Goal: Task Accomplishment & Management: Use online tool/utility

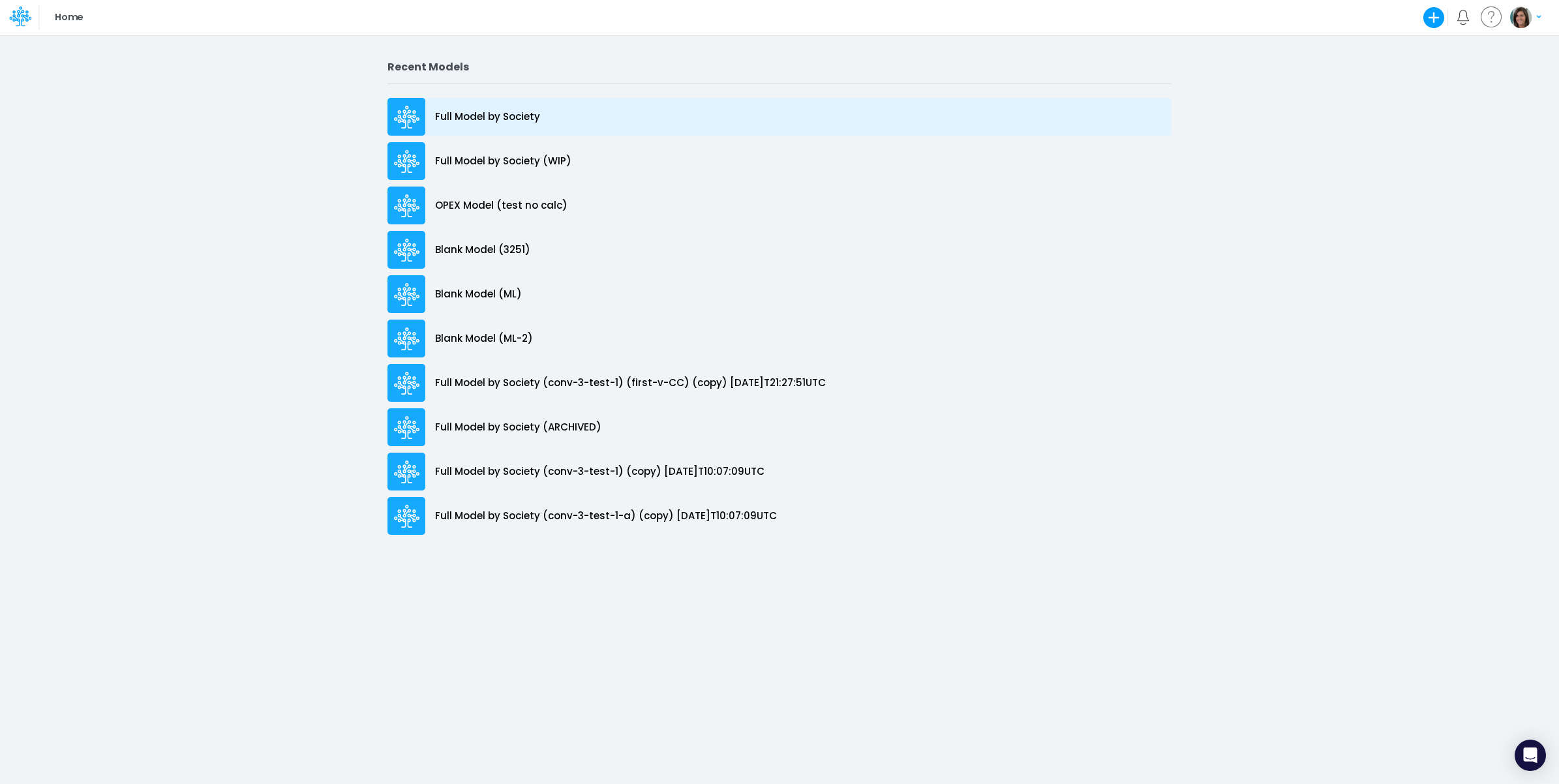
click at [510, 114] on p "Full Model by Society" at bounding box center [487, 117] width 105 height 15
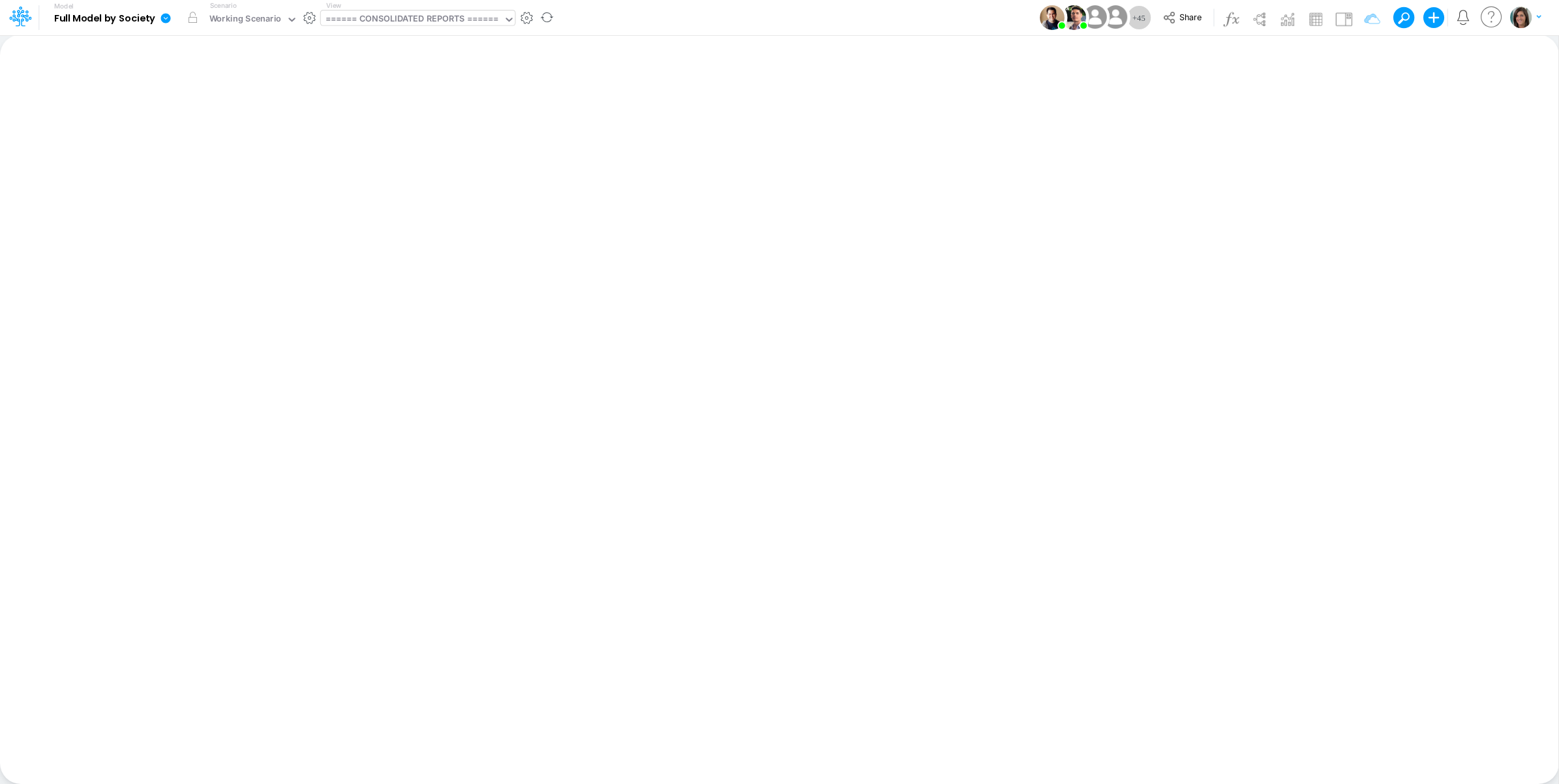
click at [377, 16] on div "====== CONSOLIDATED REPORTS ======" at bounding box center [412, 20] width 173 height 15
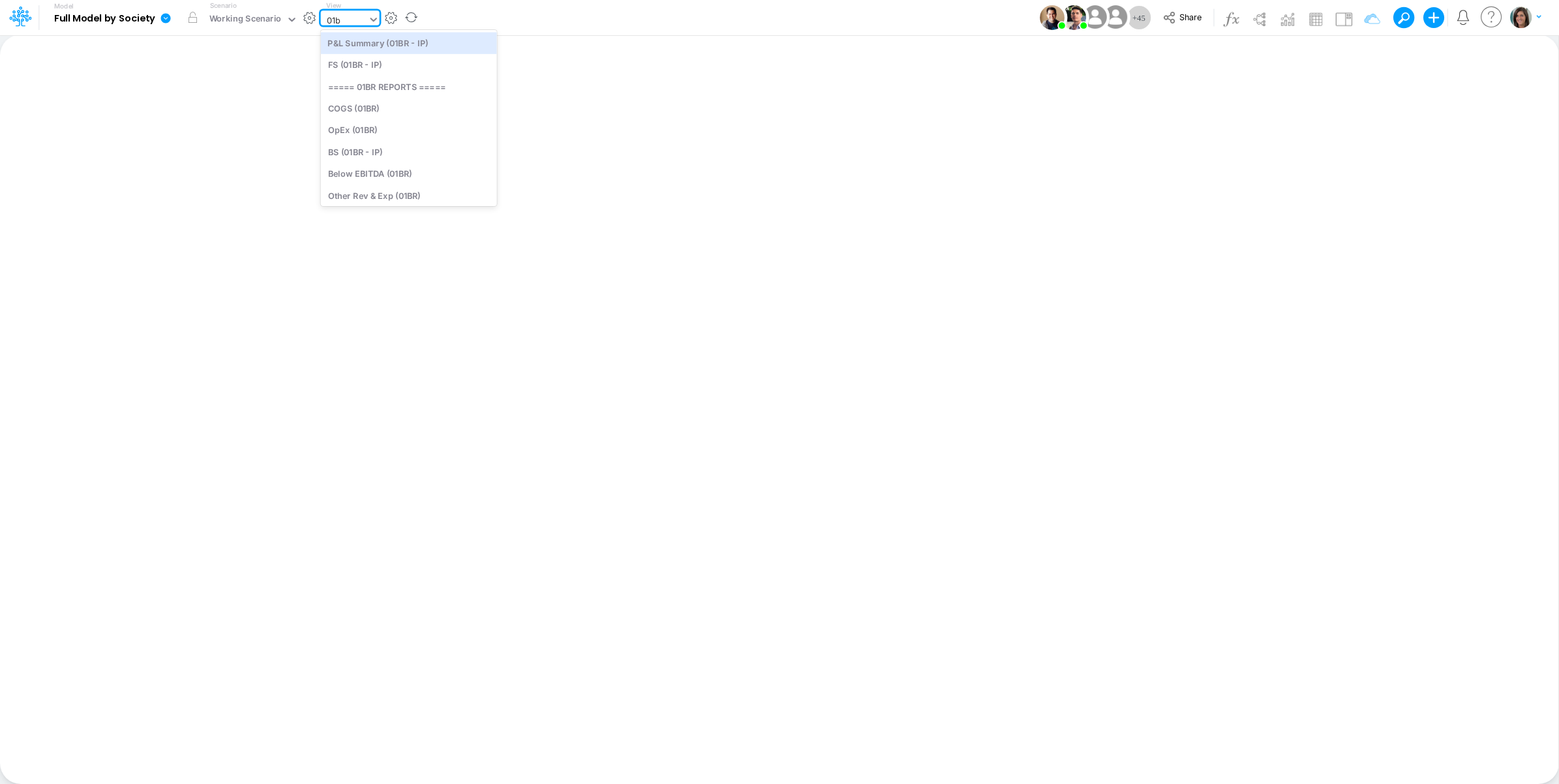
type input "01br"
click at [365, 66] on div "FS (01BR - IP)" at bounding box center [409, 65] width 176 height 22
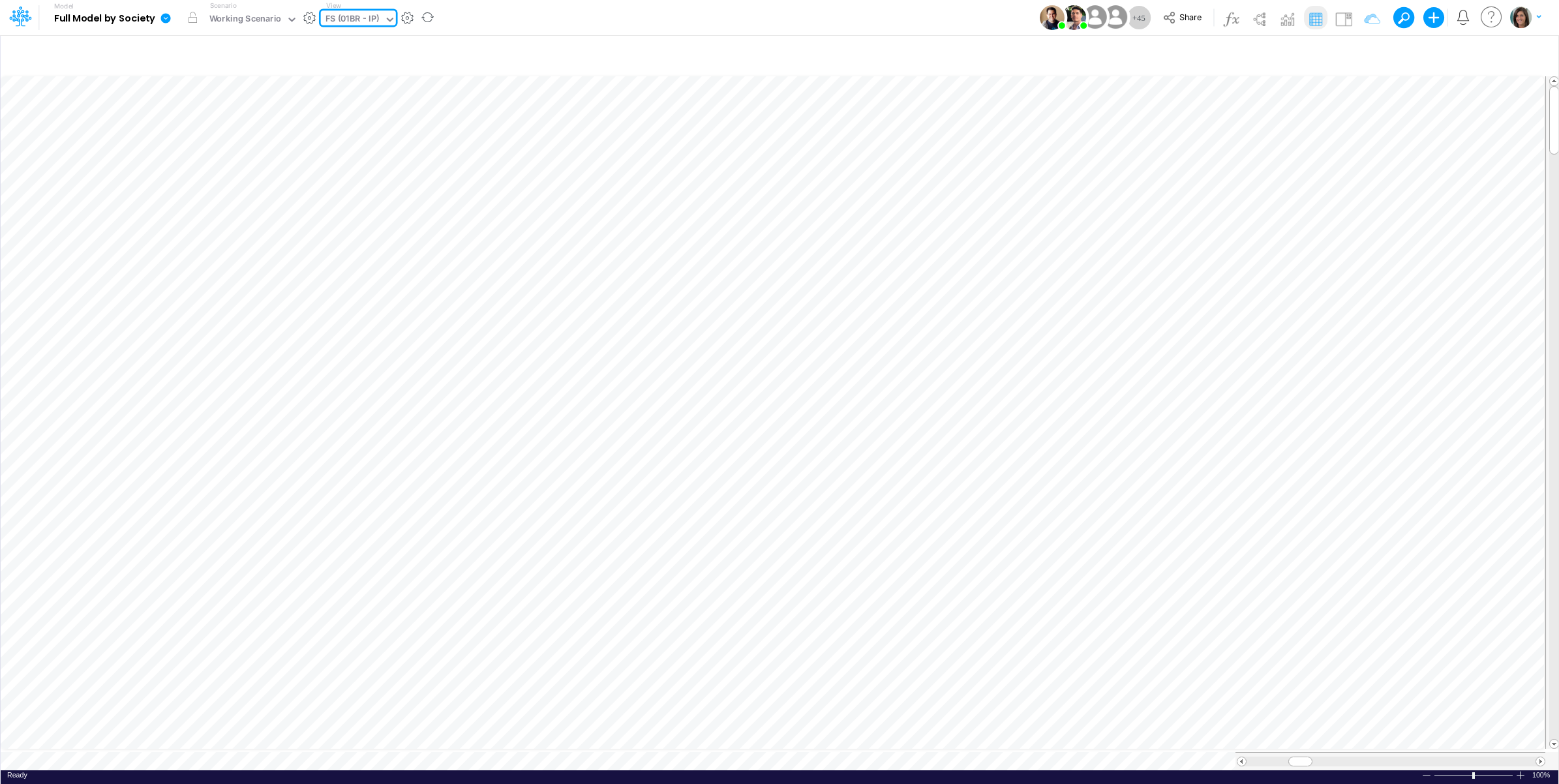
click at [367, 20] on div "FS (01BR - IP)" at bounding box center [353, 20] width 54 height 15
type input "01ar"
click at [389, 39] on div "FS (01AR - ARG)" at bounding box center [409, 43] width 176 height 22
click at [569, 17] on div "Model Full Model by Society Edit model settings Duplicate Import QuickBooks Qui…" at bounding box center [780, 18] width 1403 height 35
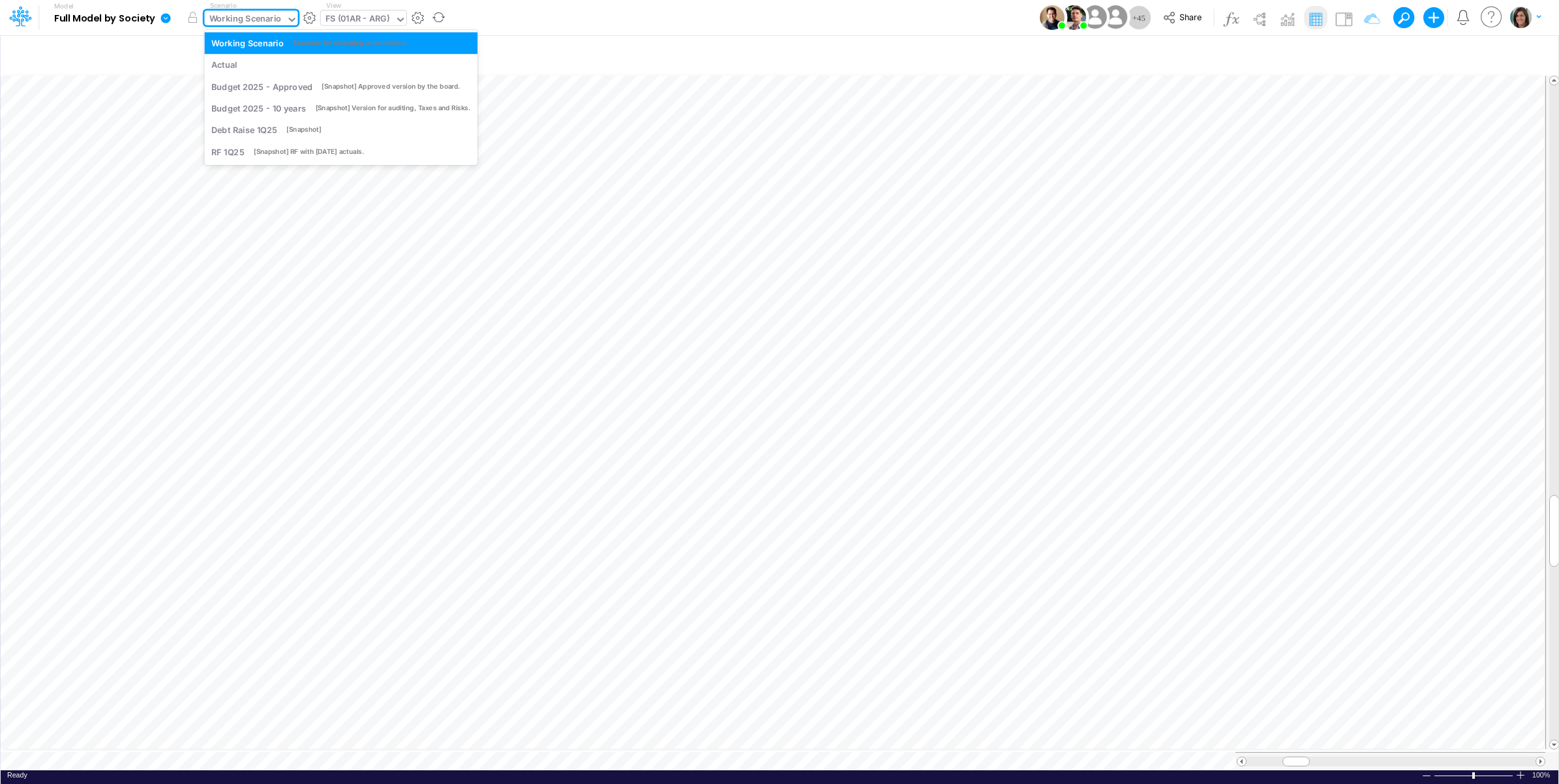
click at [256, 20] on div "Working Scenario" at bounding box center [245, 20] width 72 height 15
click at [545, 27] on div "Model Full Model by Society Edit model settings Duplicate Import QuickBooks Qui…" at bounding box center [780, 18] width 1403 height 35
click at [226, 17] on div "Working Scenario" at bounding box center [245, 20] width 72 height 15
click at [233, 62] on div "Actual" at bounding box center [224, 65] width 26 height 12
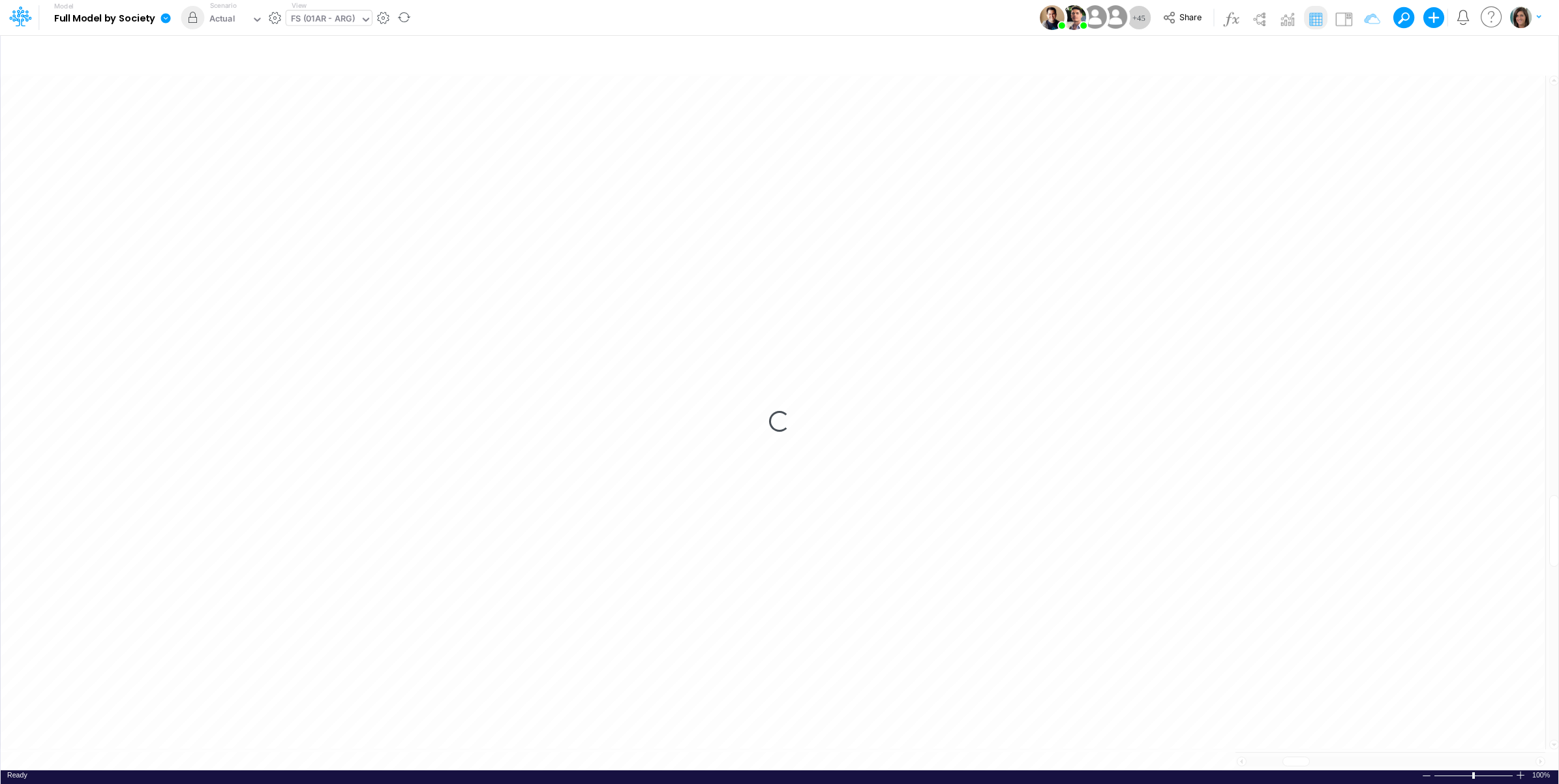
click at [507, 20] on div "Model Full Model by Society Edit model settings Duplicate Import QuickBooks Qui…" at bounding box center [780, 18] width 1403 height 35
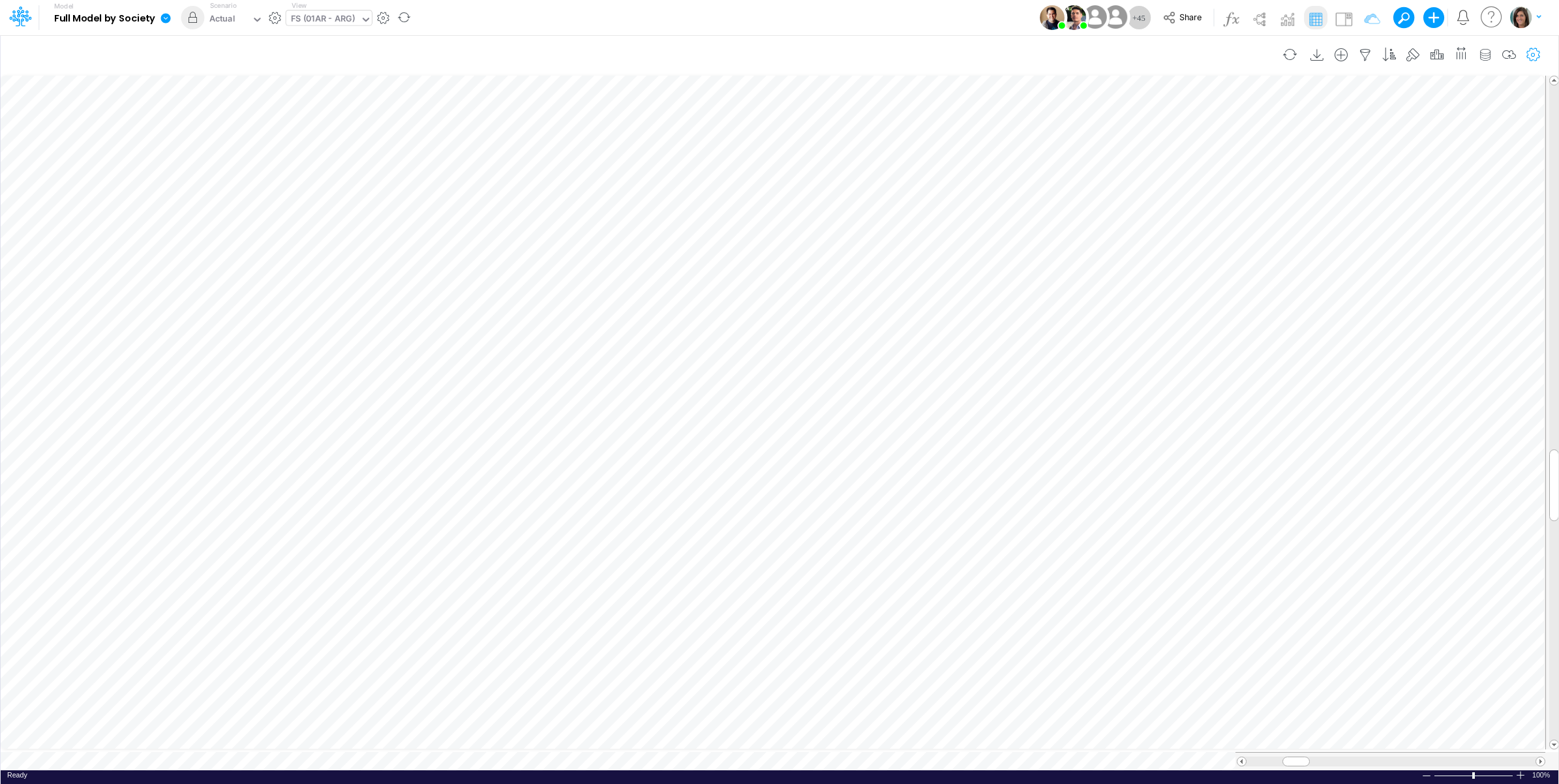
click at [1539, 54] on icon "button" at bounding box center [1533, 55] width 20 height 14
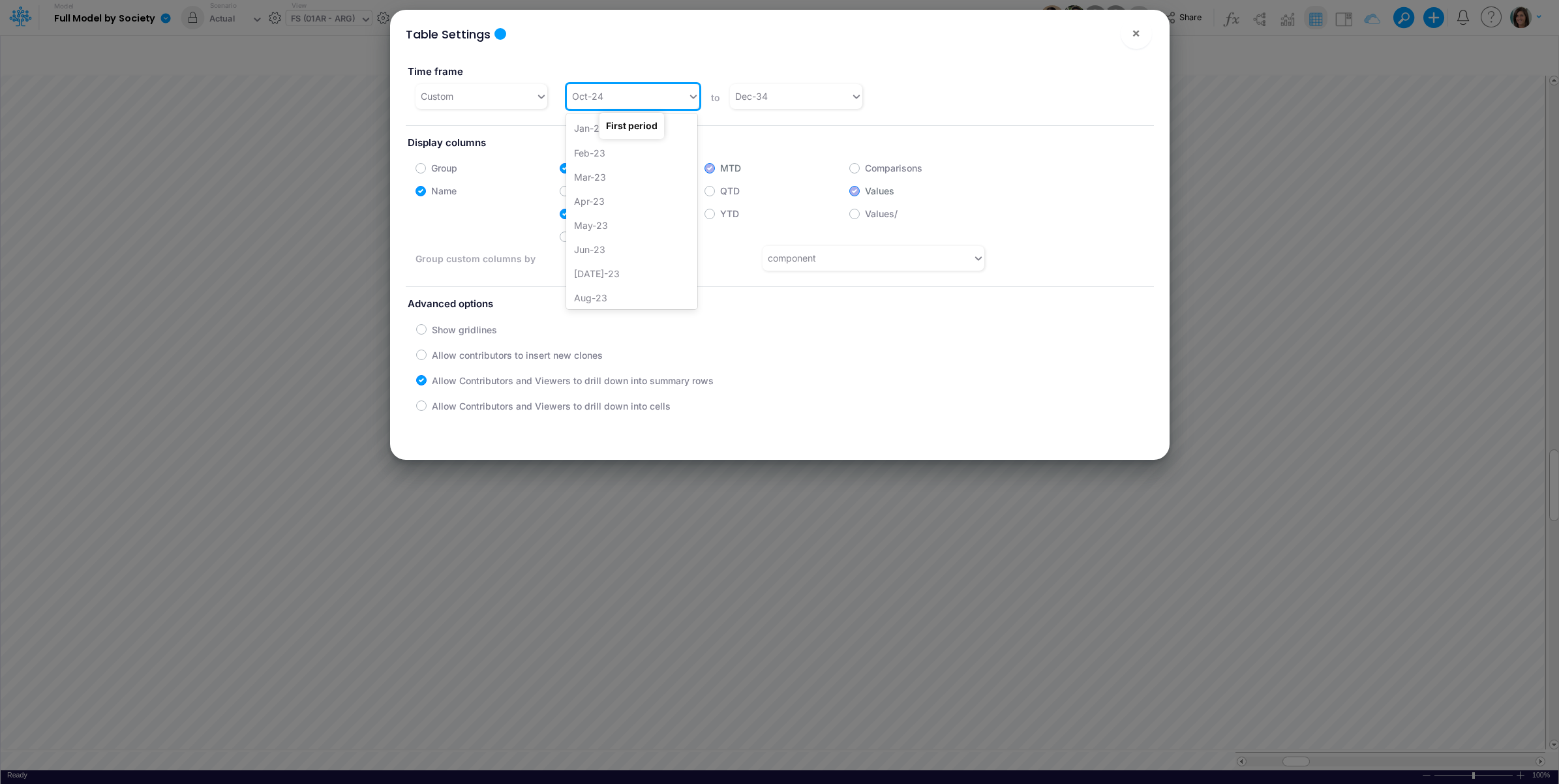
click at [608, 95] on div "Oct-24" at bounding box center [627, 96] width 121 height 22
click at [611, 179] on div "Dec-23" at bounding box center [632, 178] width 131 height 24
drag, startPoint x: 1136, startPoint y: 30, endPoint x: 953, endPoint y: 125, distance: 206.2
click at [1137, 30] on span "×" at bounding box center [1136, 32] width 9 height 16
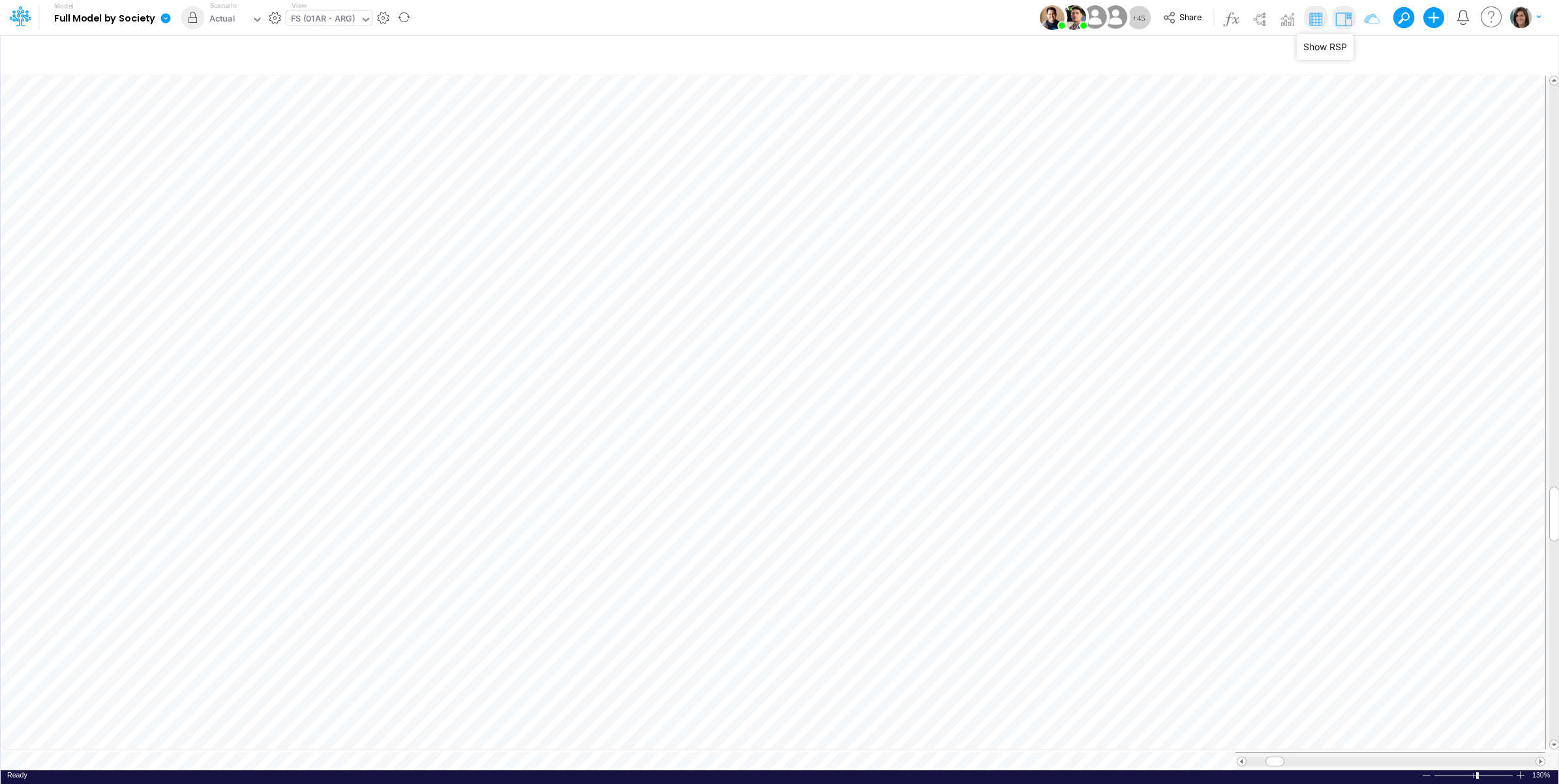
click at [1344, 22] on img at bounding box center [1344, 19] width 21 height 21
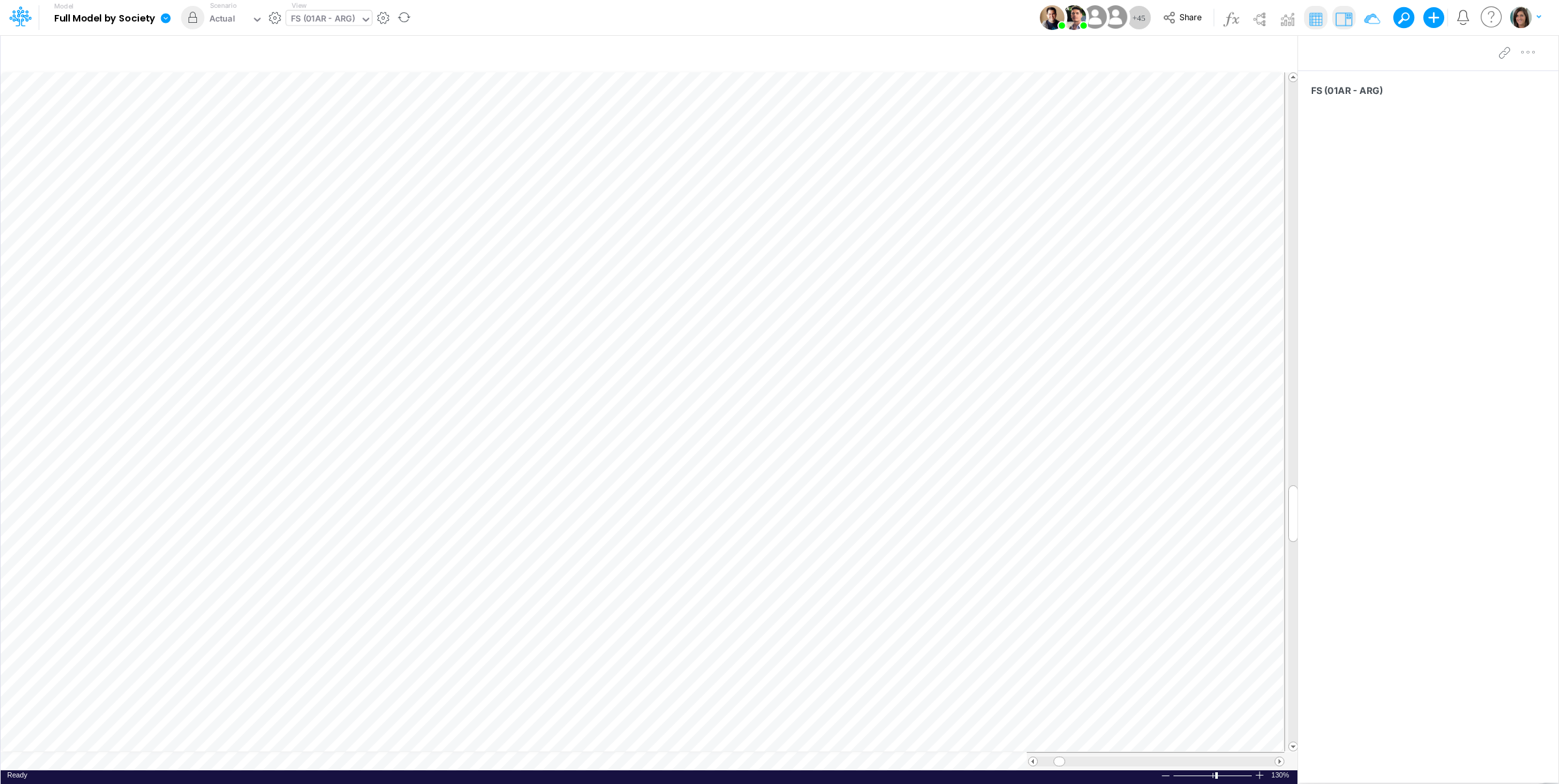
scroll to position [0, 1]
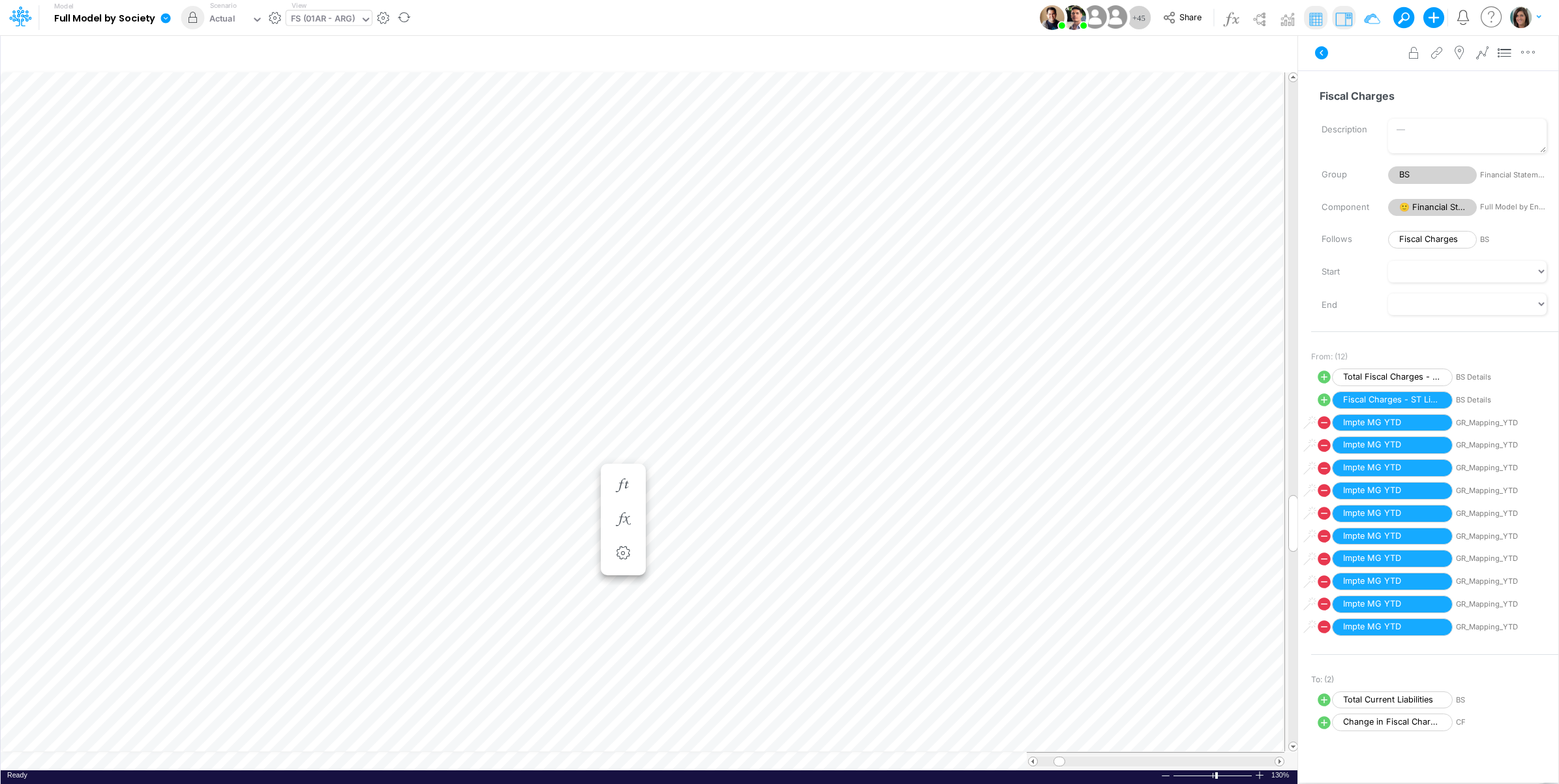
scroll to position [0, 1]
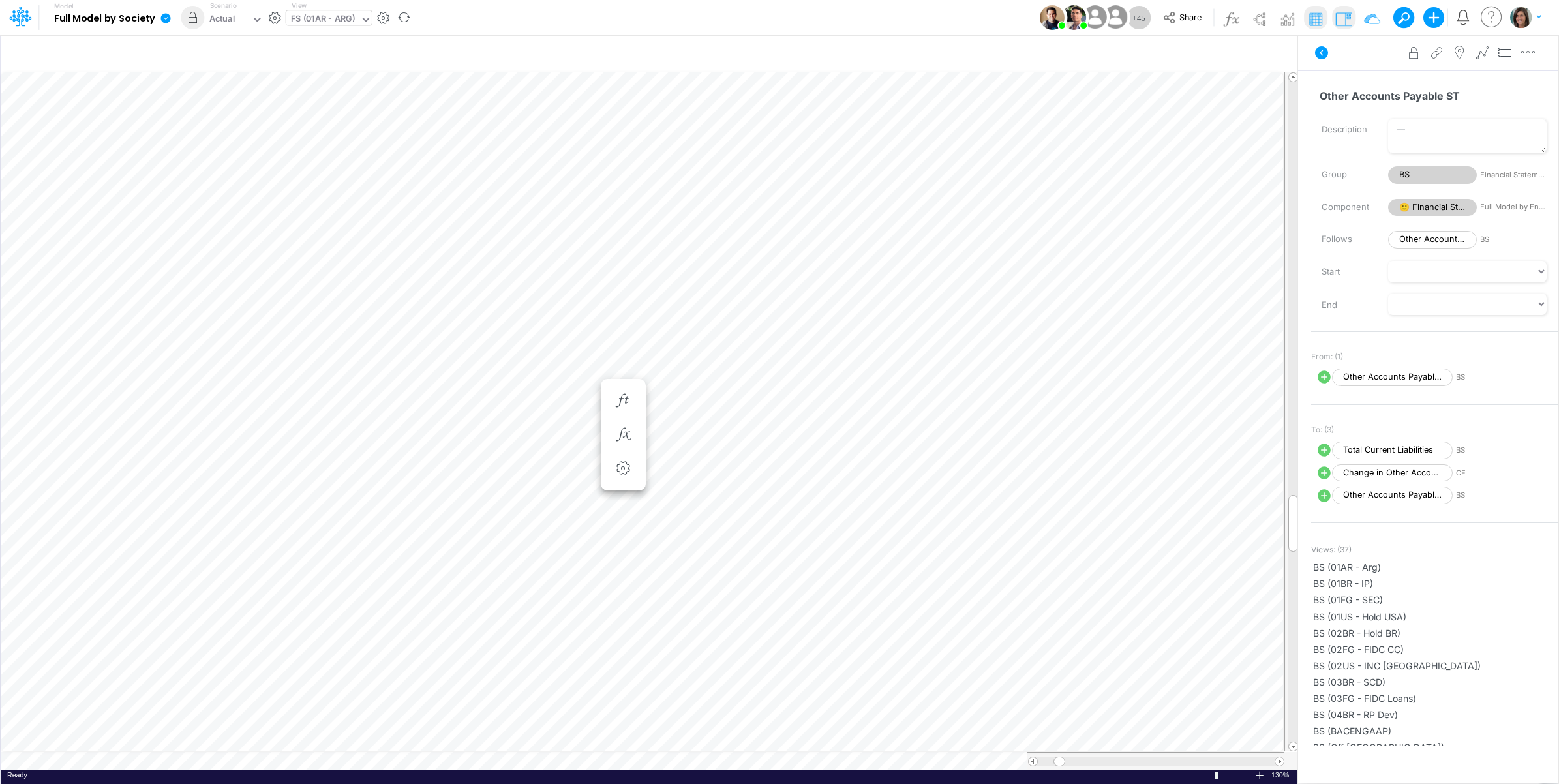
scroll to position [0, 1]
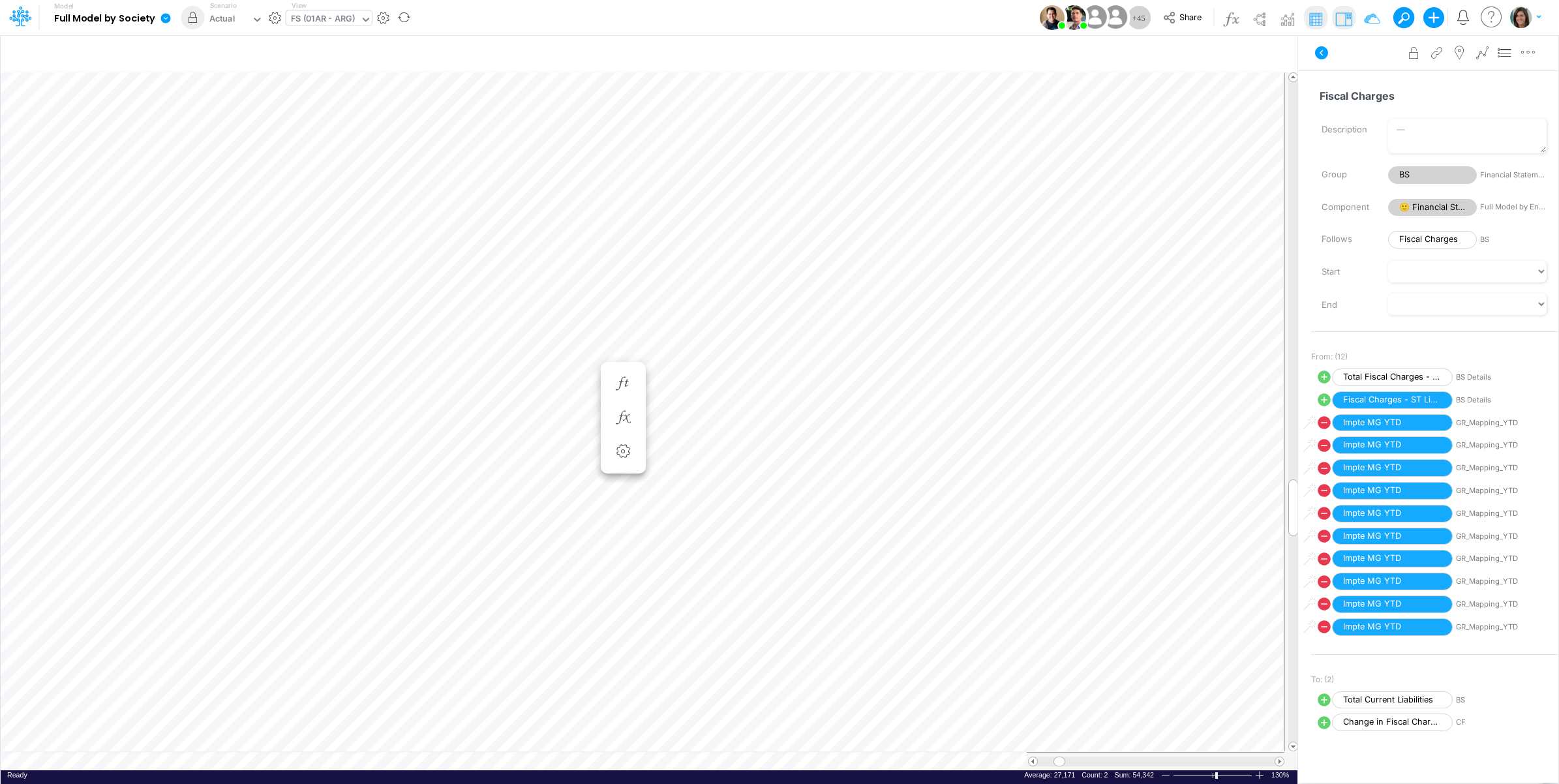
scroll to position [0, 1]
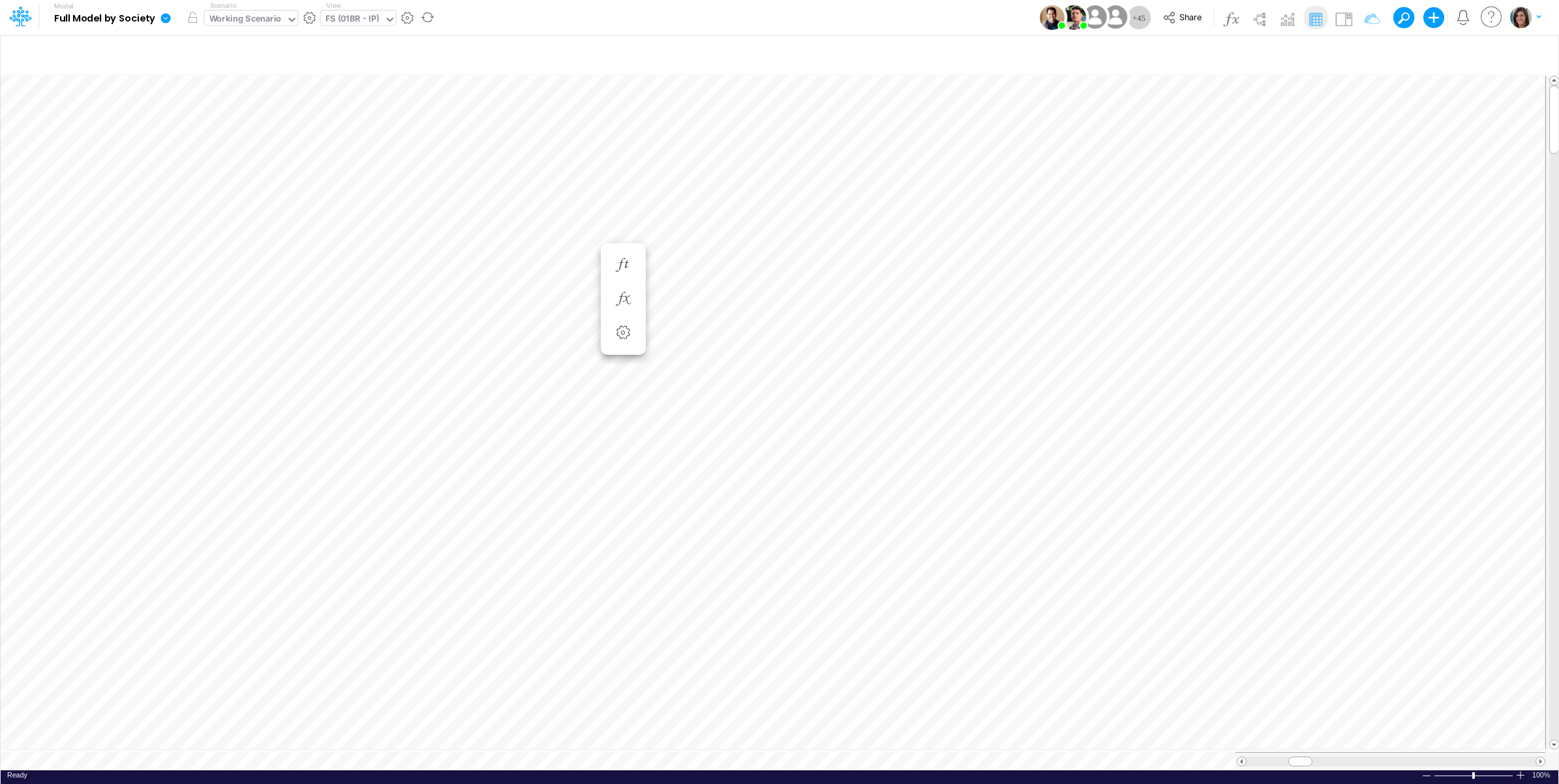
click at [250, 17] on div "Working Scenario" at bounding box center [245, 20] width 72 height 15
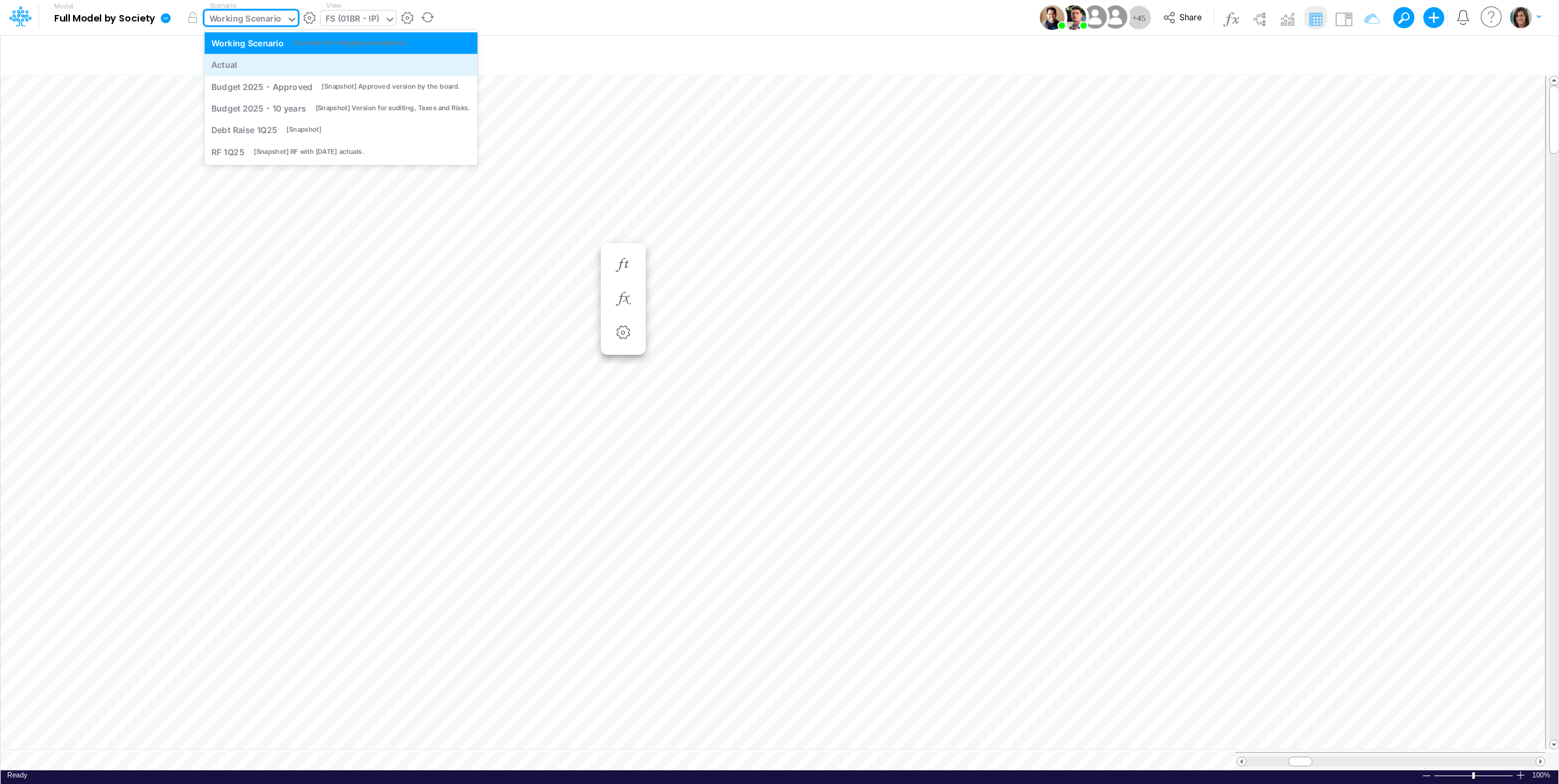
click at [242, 66] on div "Actual" at bounding box center [341, 65] width 259 height 12
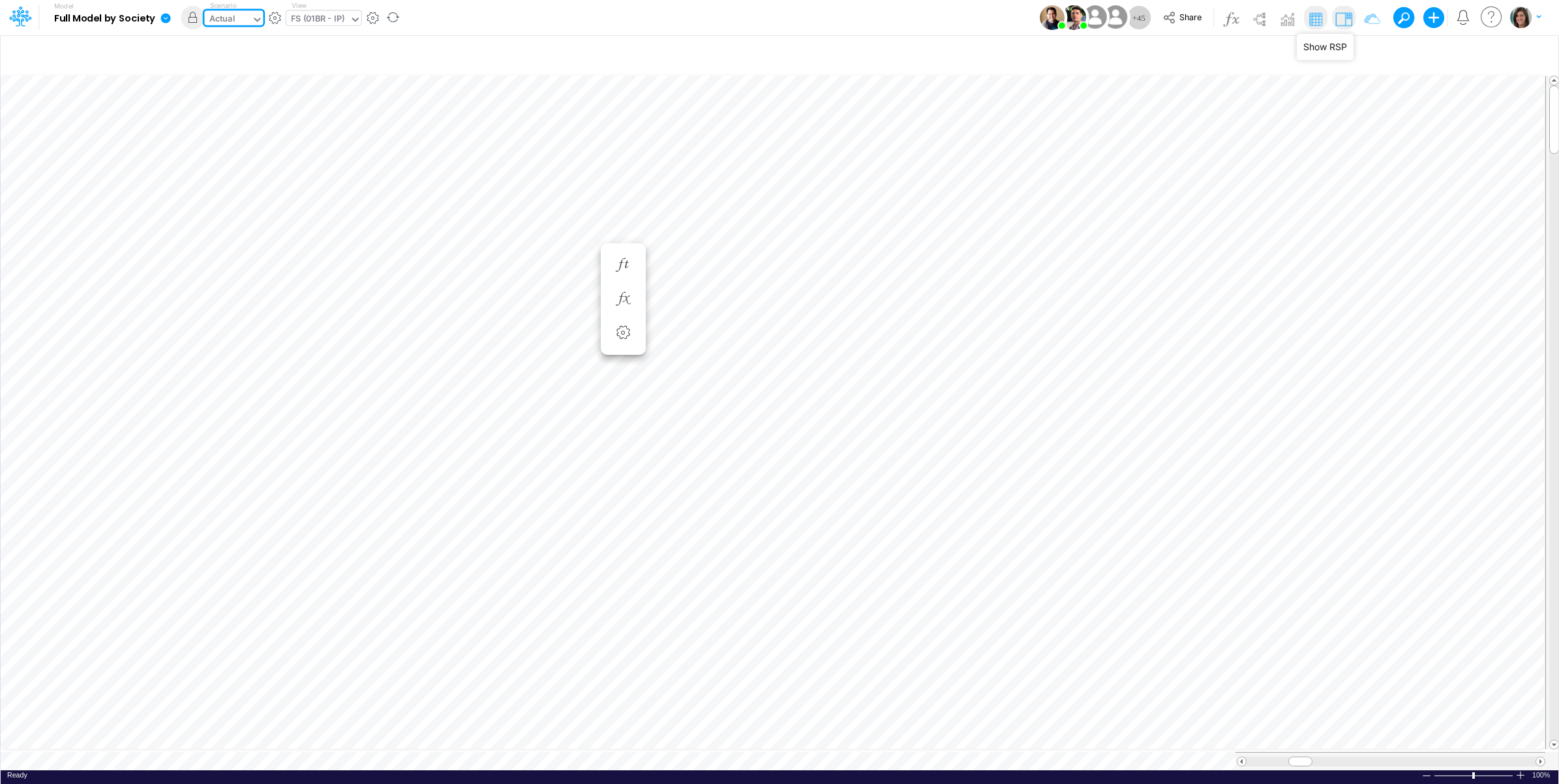
click at [1344, 20] on img at bounding box center [1344, 19] width 21 height 21
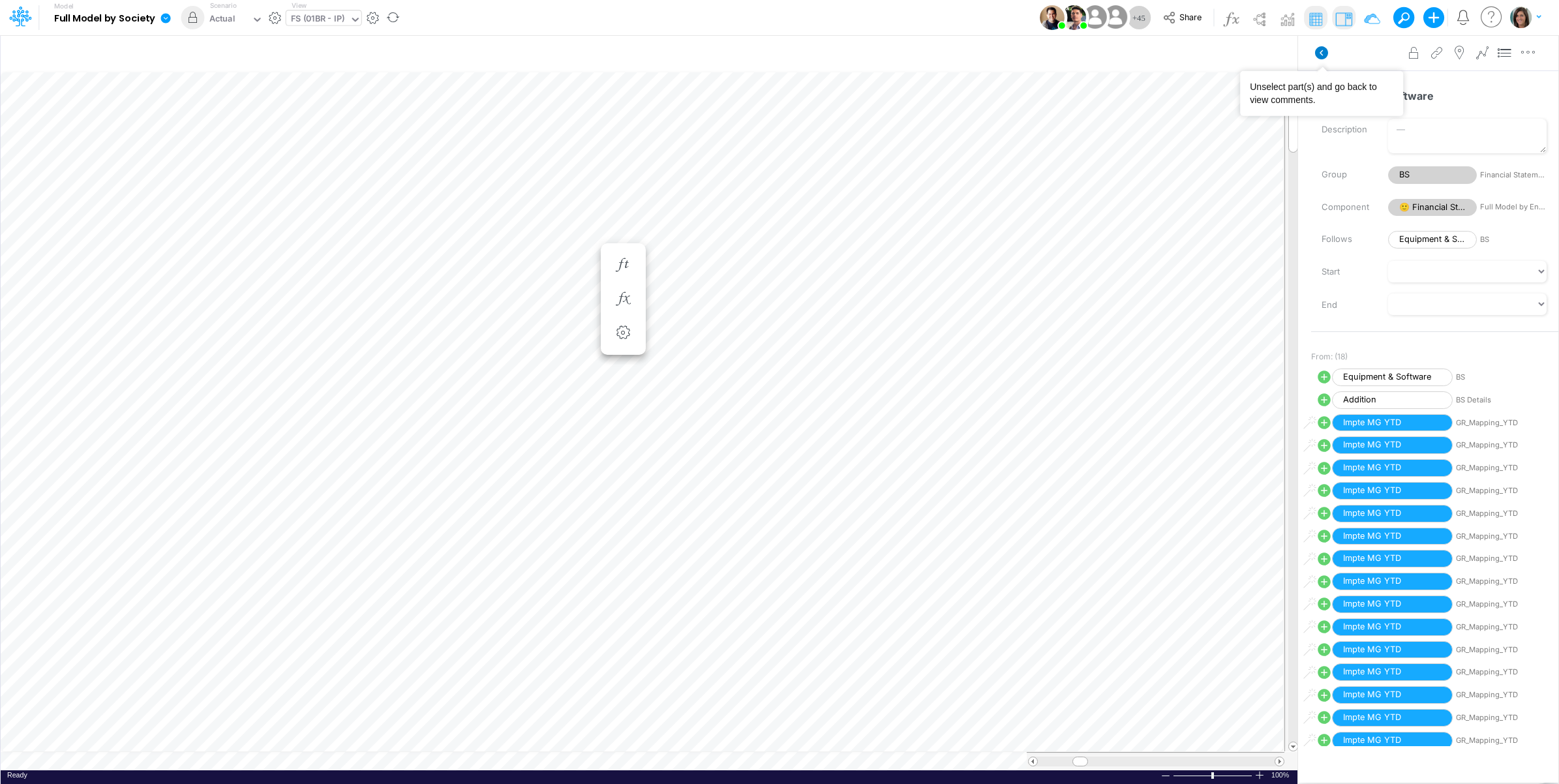
click at [1324, 52] on icon at bounding box center [1321, 52] width 13 height 13
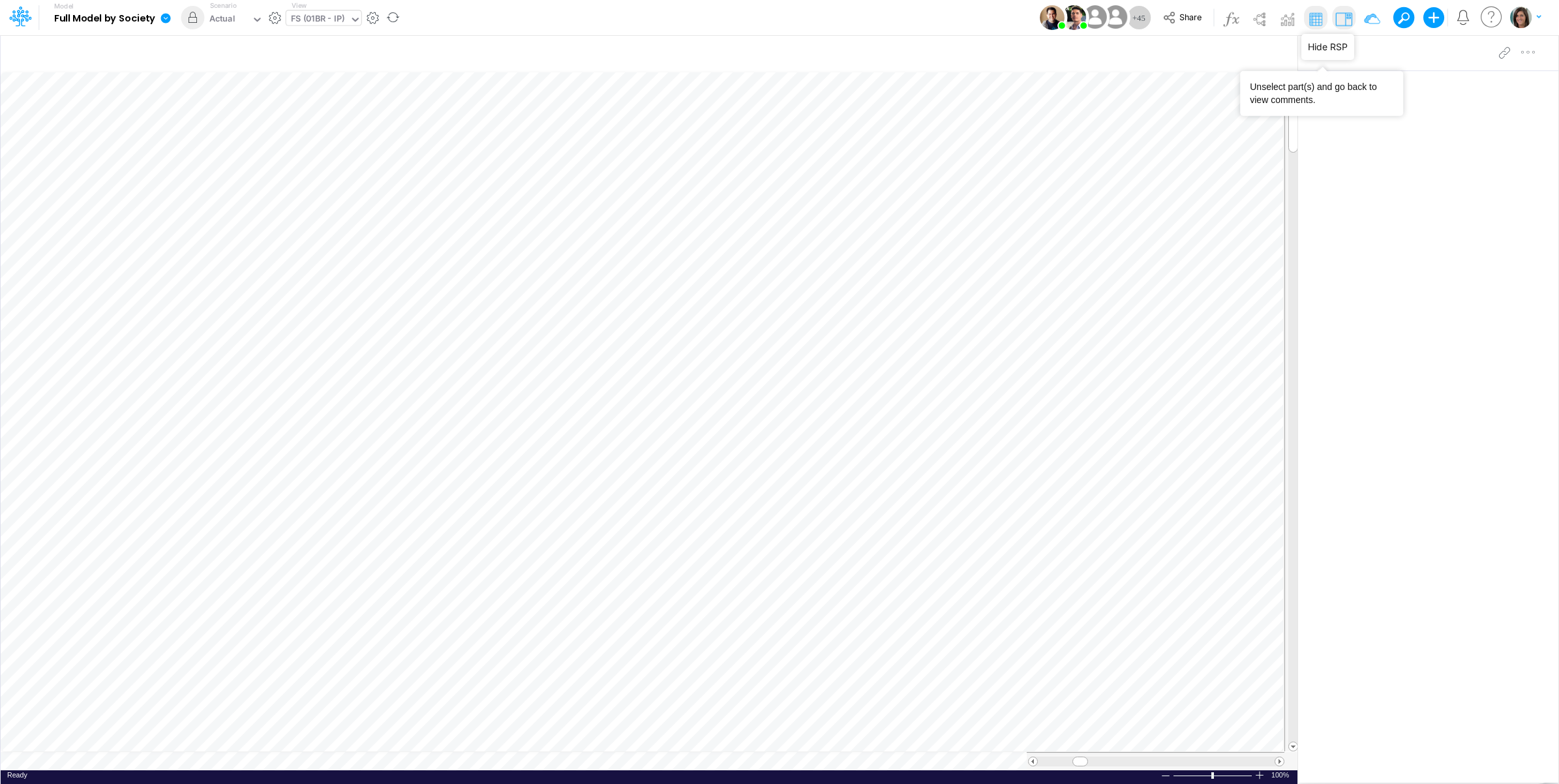
click at [1344, 17] on img at bounding box center [1344, 19] width 21 height 21
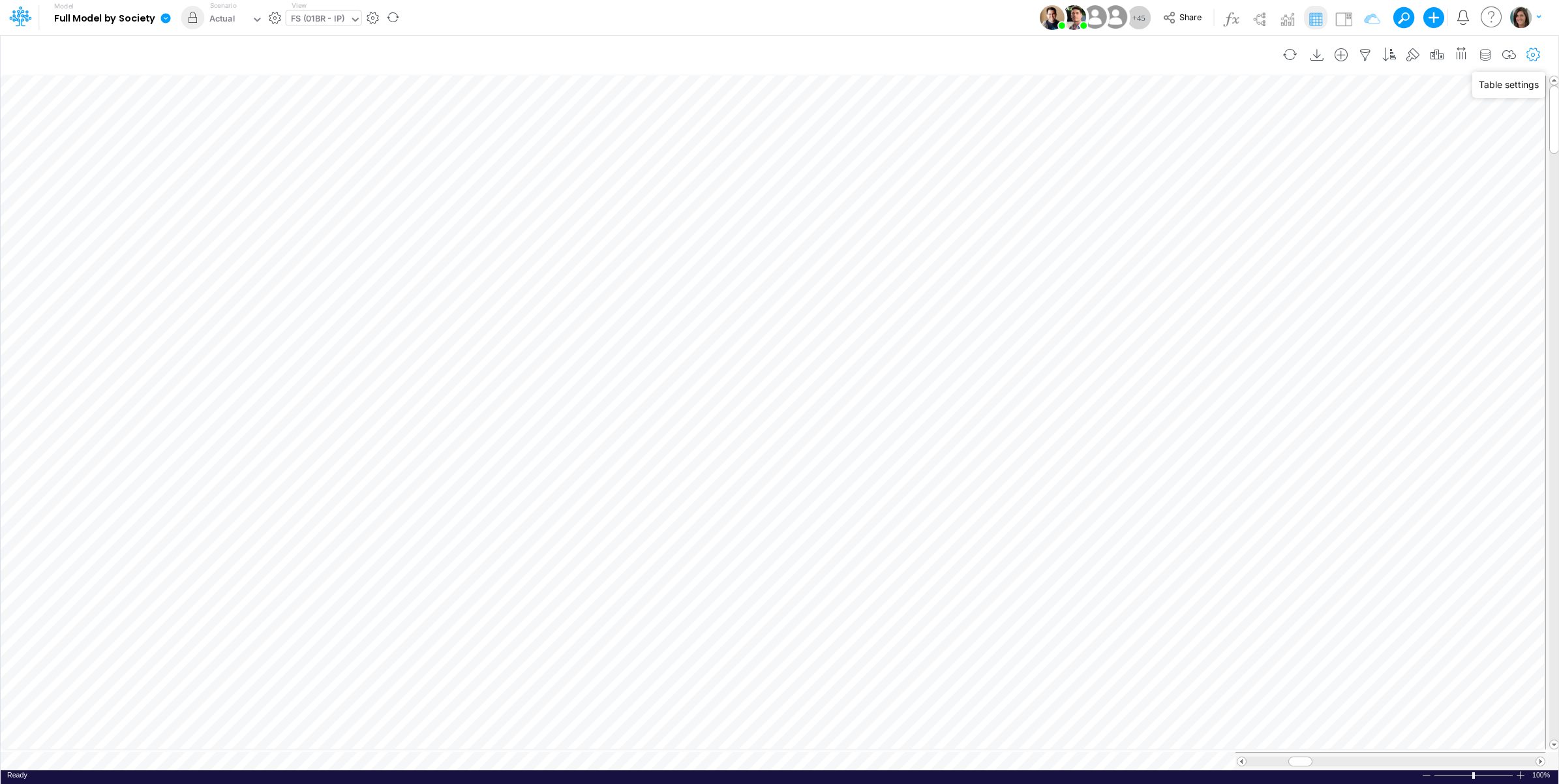
click at [1535, 52] on icon "button" at bounding box center [1533, 55] width 20 height 14
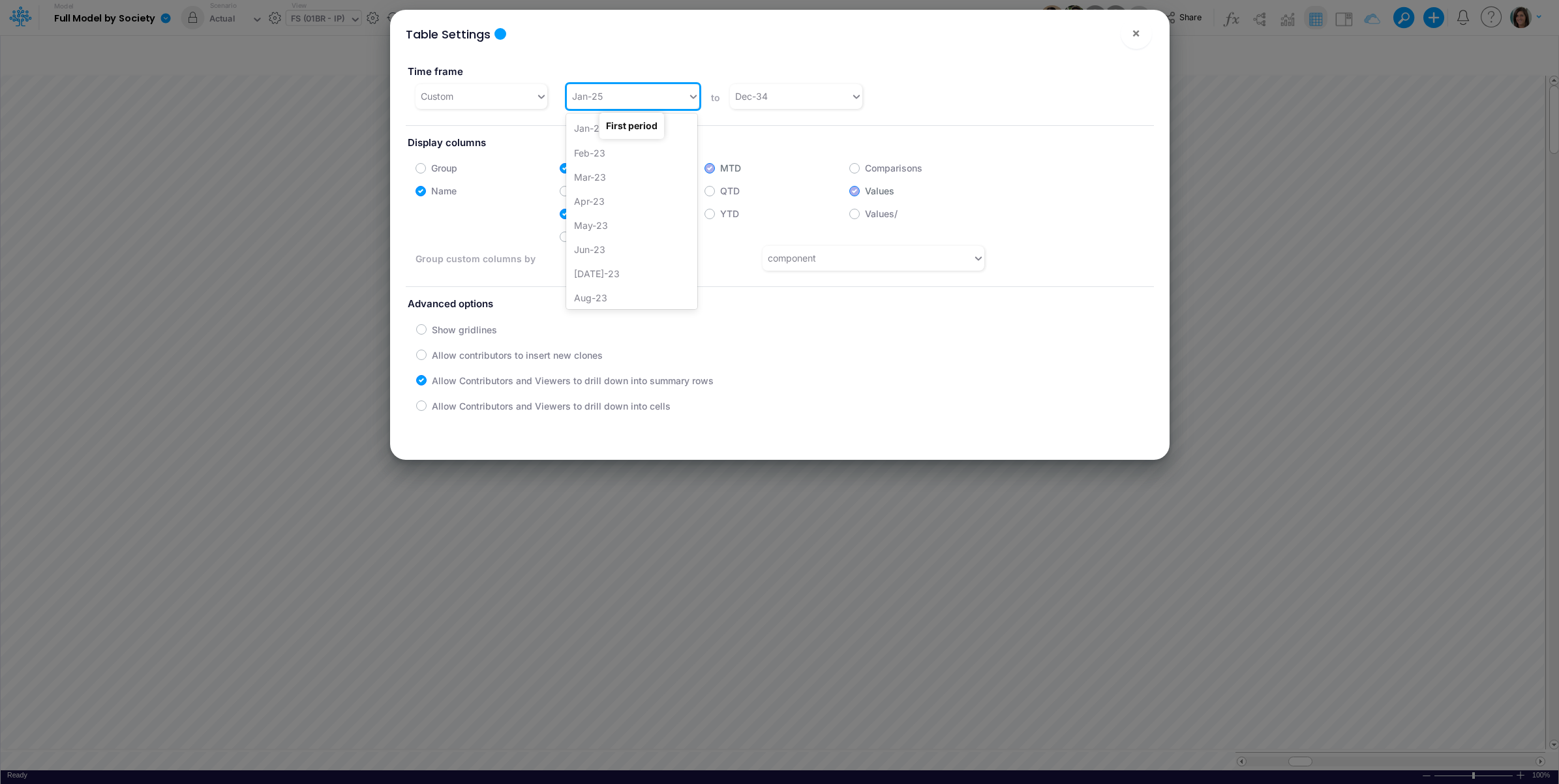
click at [608, 87] on div "Jan-25" at bounding box center [627, 96] width 121 height 22
click at [584, 278] on div "Nov-23" at bounding box center [632, 278] width 131 height 24
click at [1136, 36] on span "×" at bounding box center [1136, 32] width 9 height 16
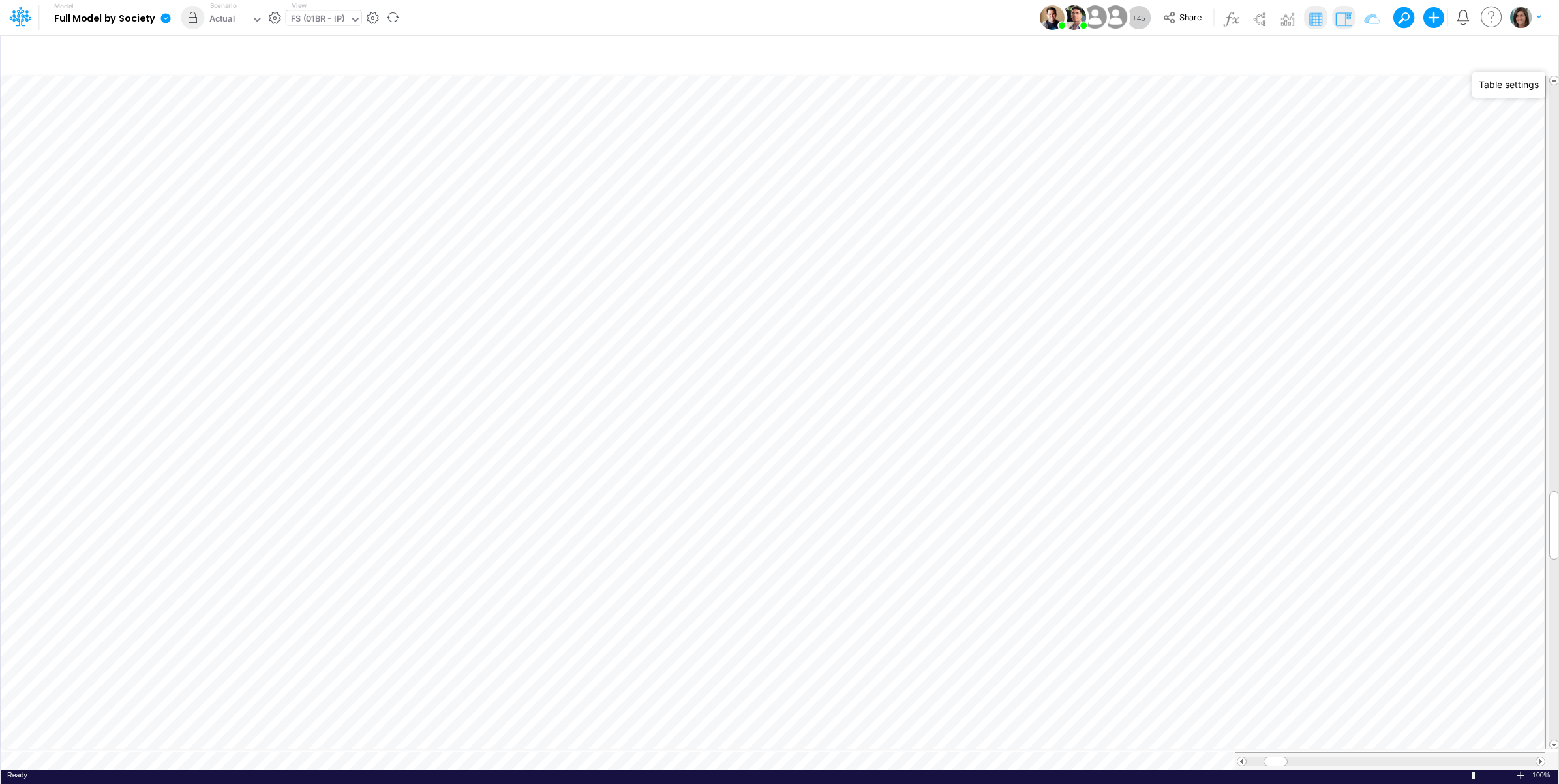
click at [1340, 18] on img at bounding box center [1344, 19] width 21 height 21
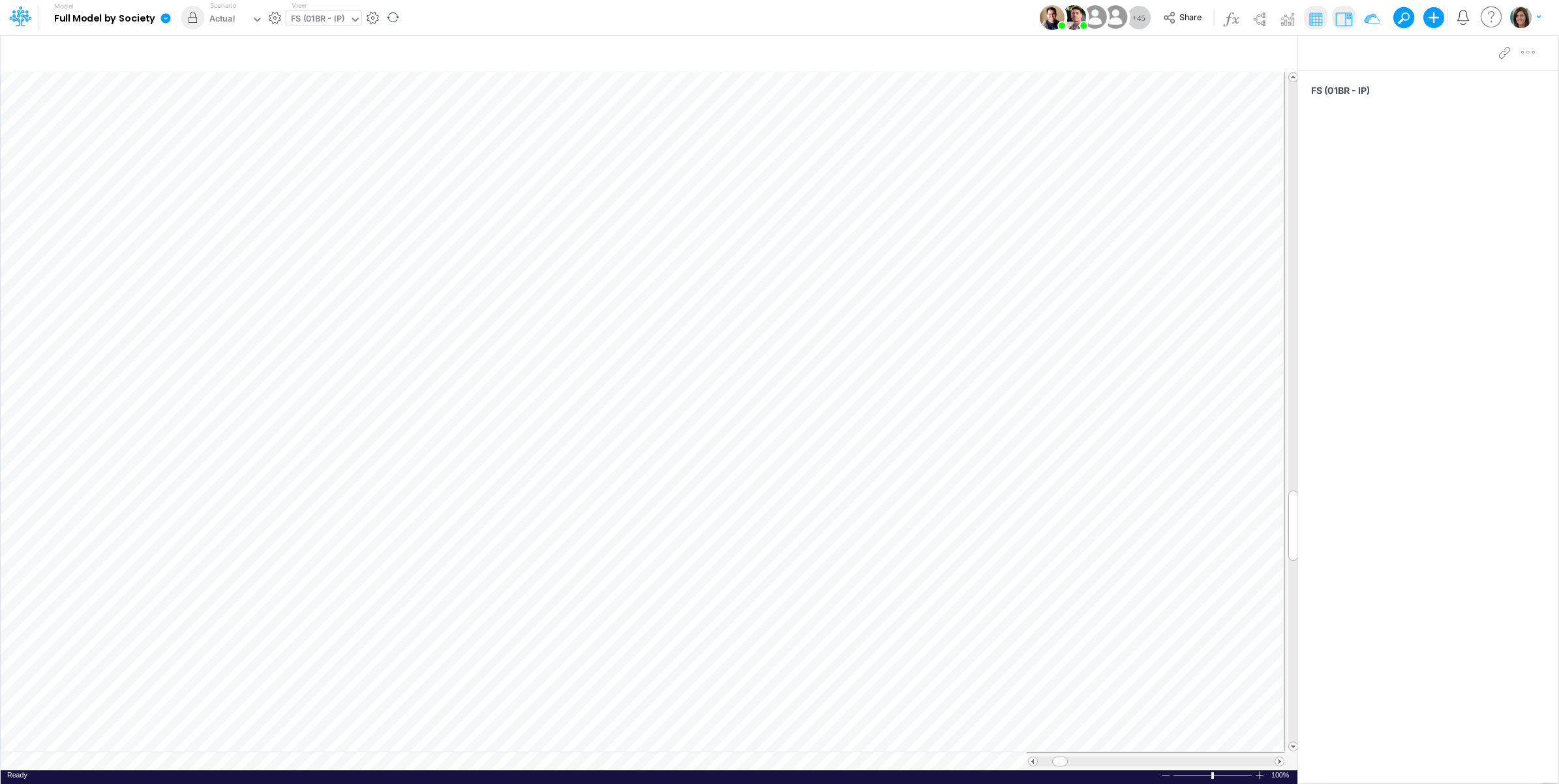
scroll to position [0, 1]
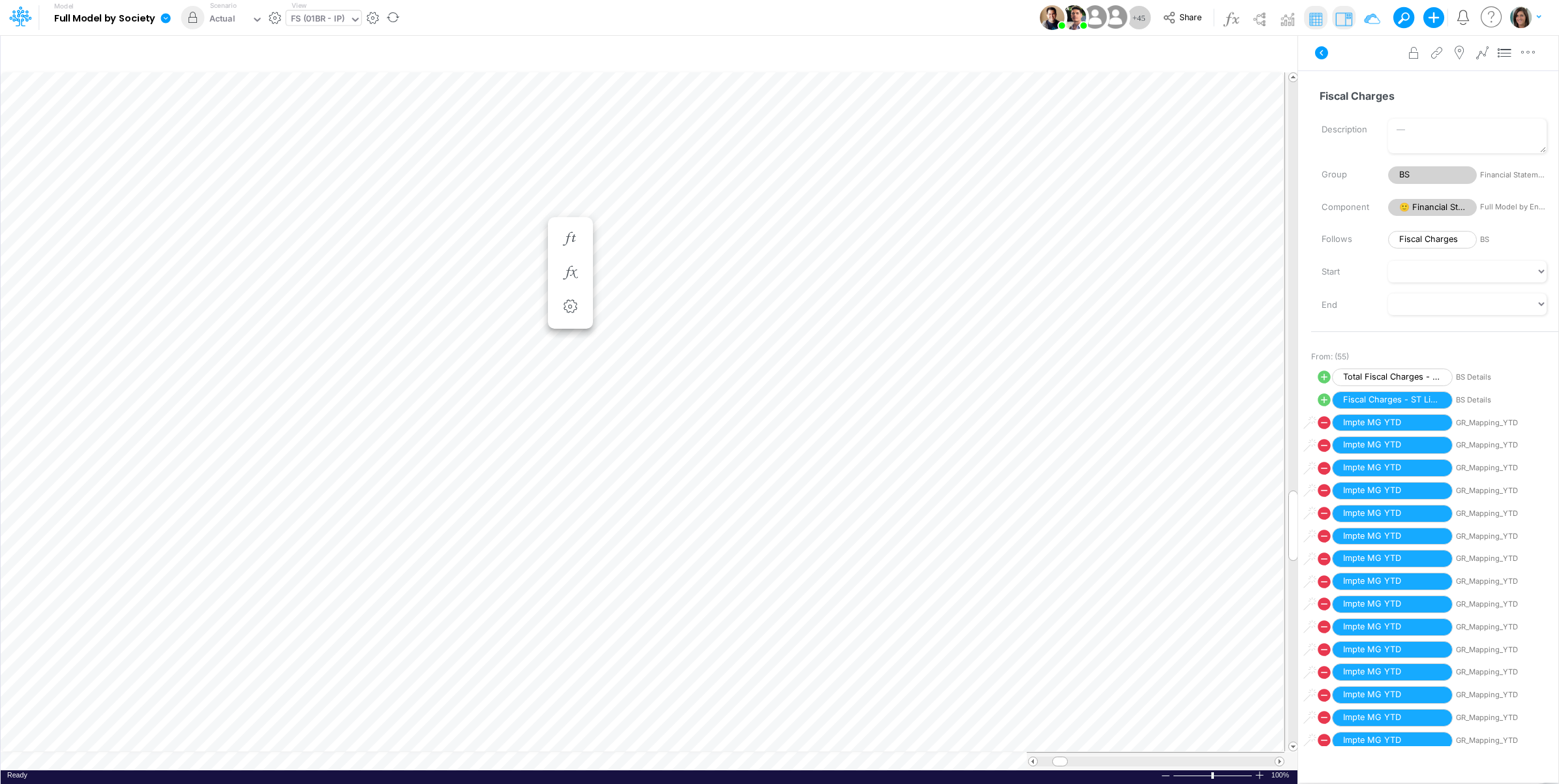
click at [1321, 378] on icon at bounding box center [1324, 376] width 16 height 16
select select "Multiply"
select select "Add"
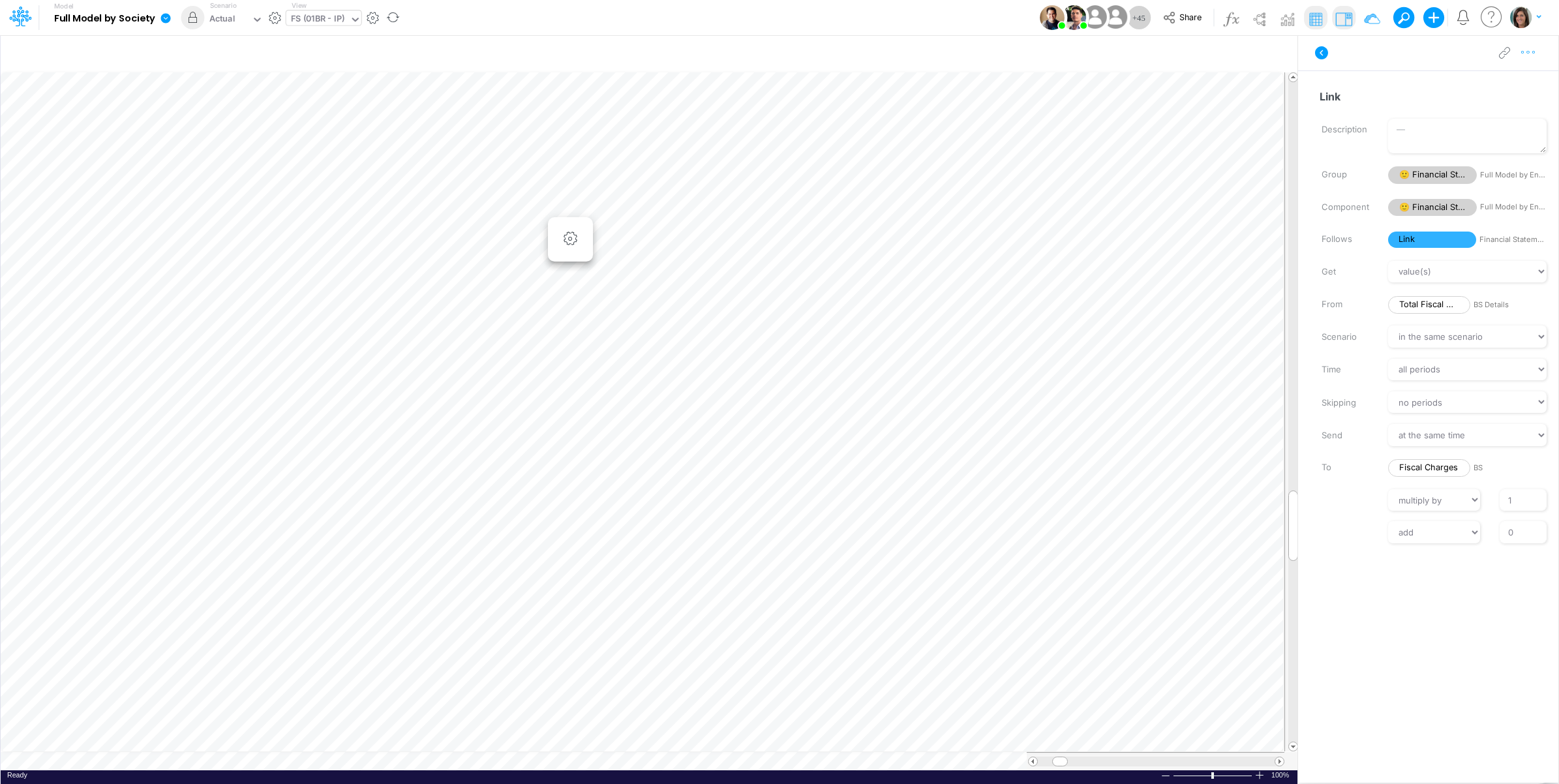
click at [1530, 53] on icon "button" at bounding box center [1528, 52] width 20 height 14
click at [1512, 83] on button "Advanced settings" at bounding box center [1460, 85] width 155 height 22
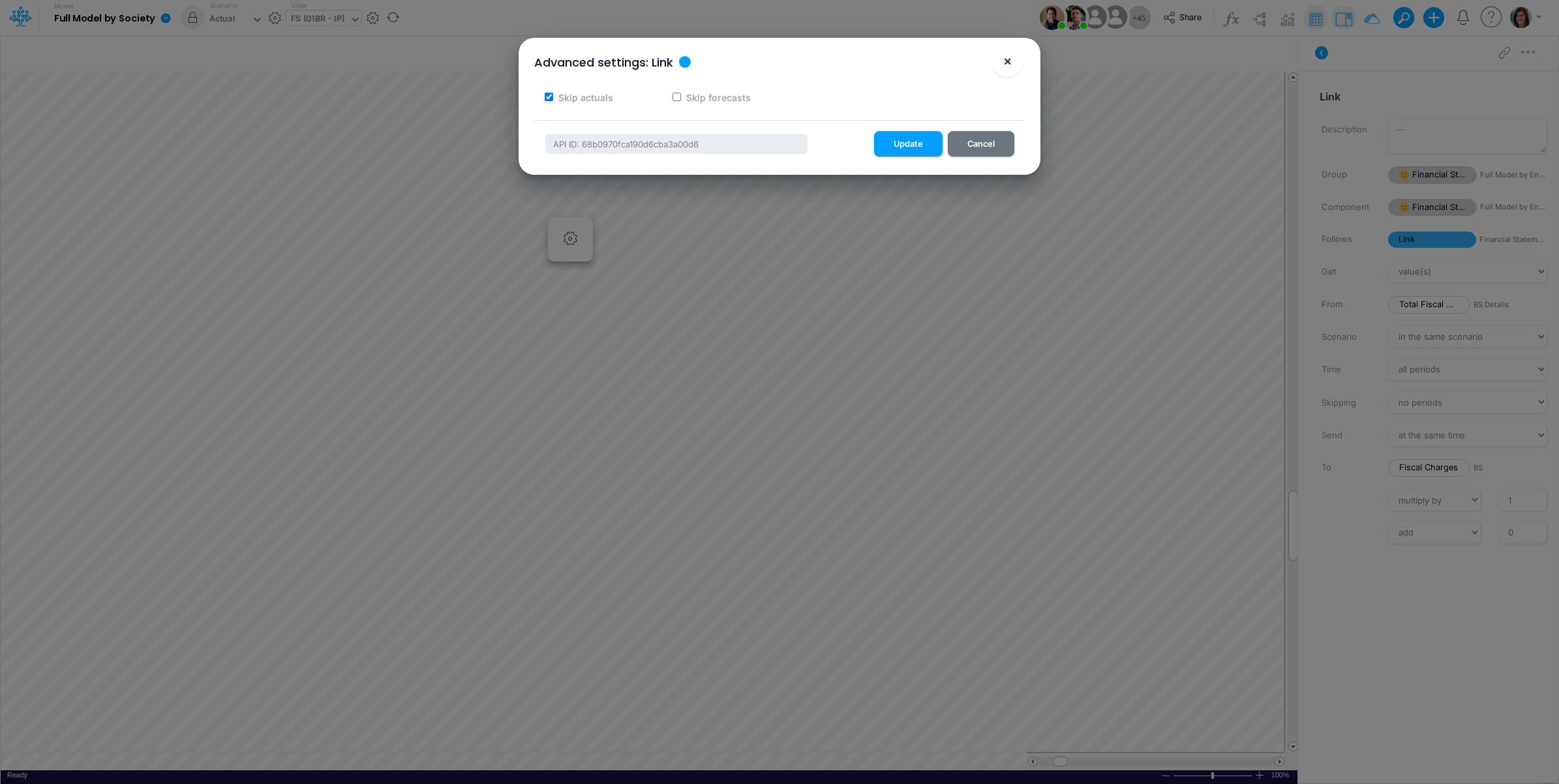
click at [1012, 57] on button "×" at bounding box center [1007, 61] width 31 height 31
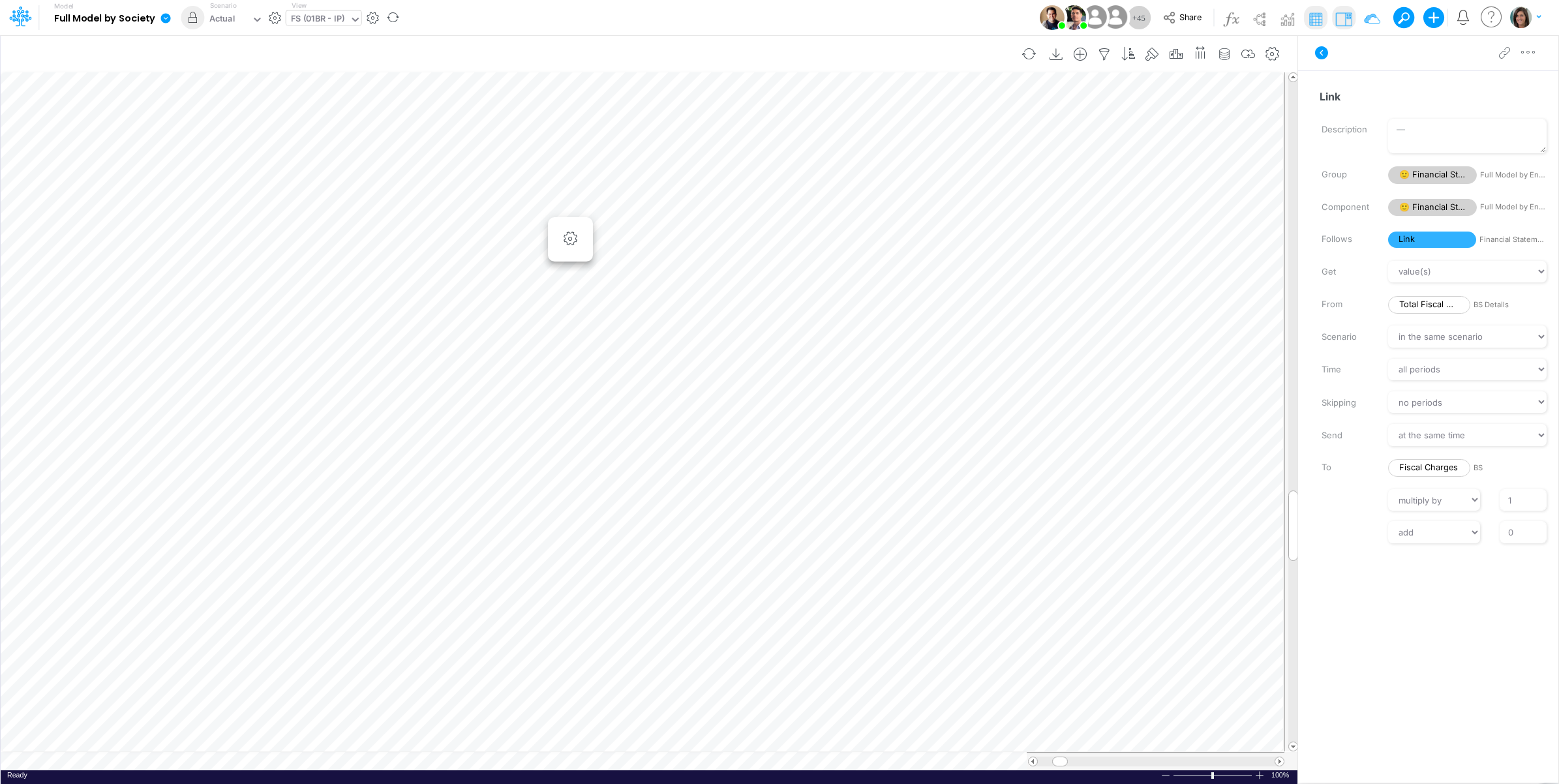
scroll to position [0, 1]
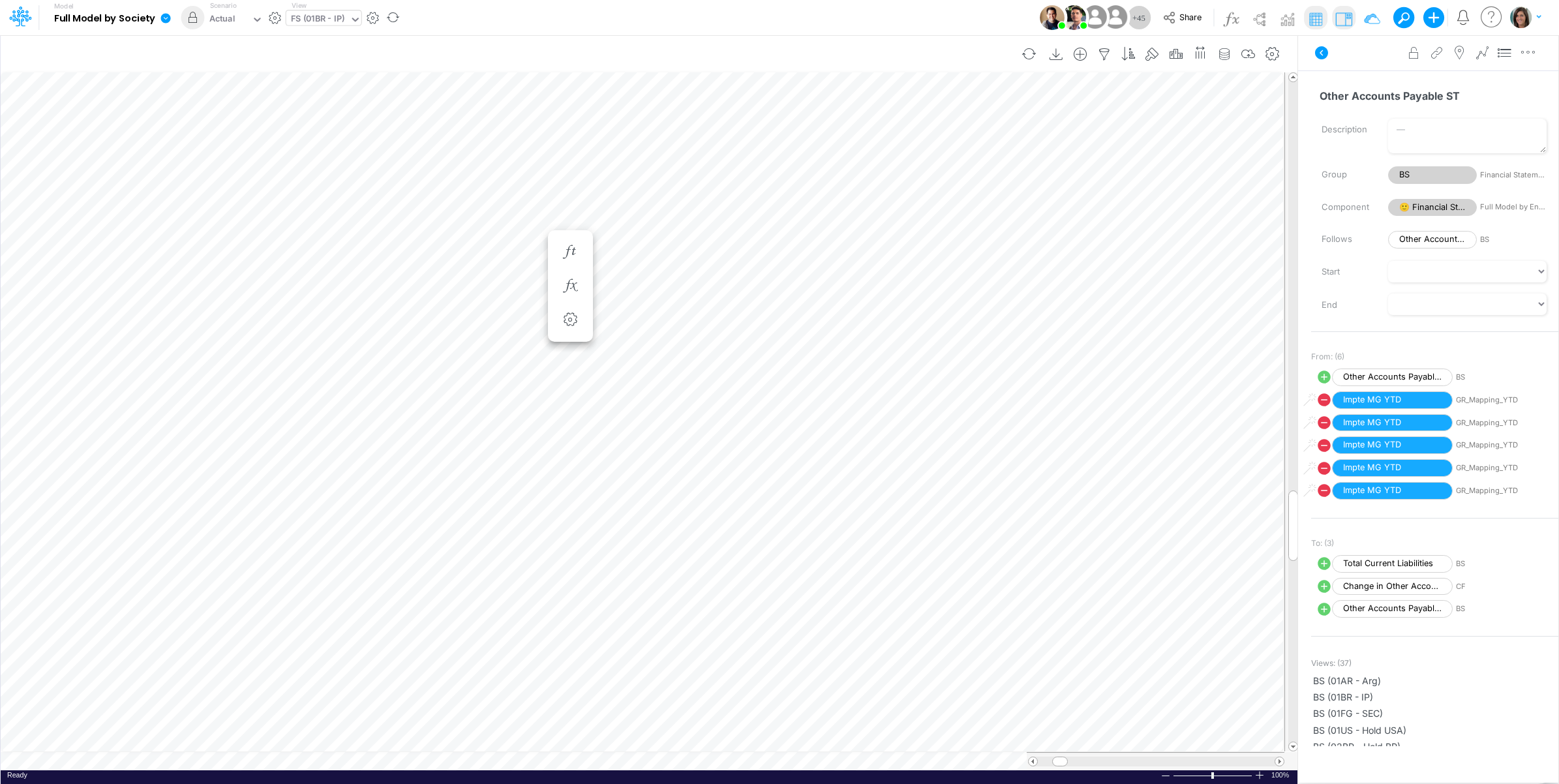
scroll to position [0, 1]
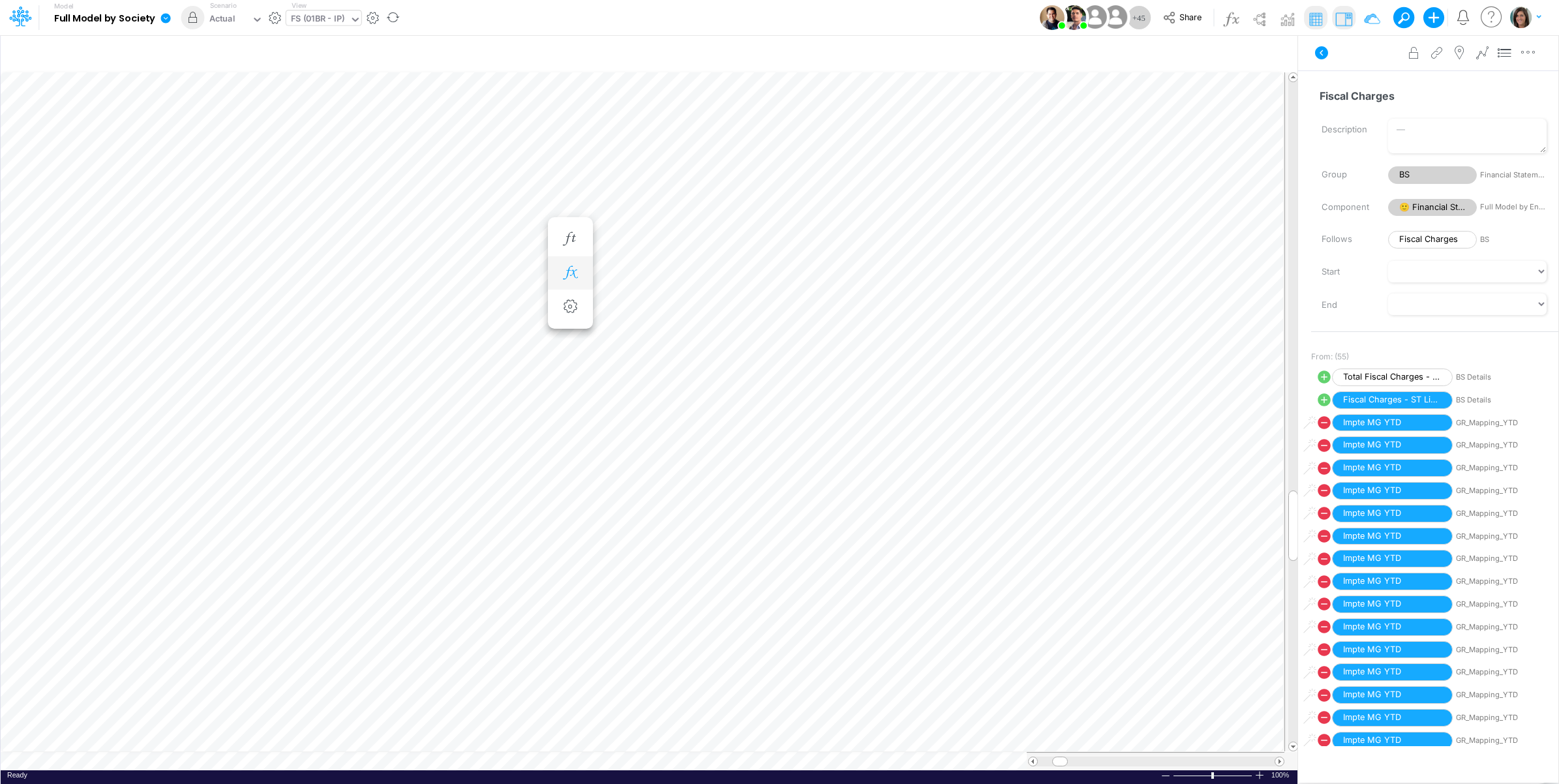
click at [565, 266] on icon "button" at bounding box center [570, 273] width 20 height 14
click at [618, 338] on icon at bounding box center [618, 337] width 18 height 18
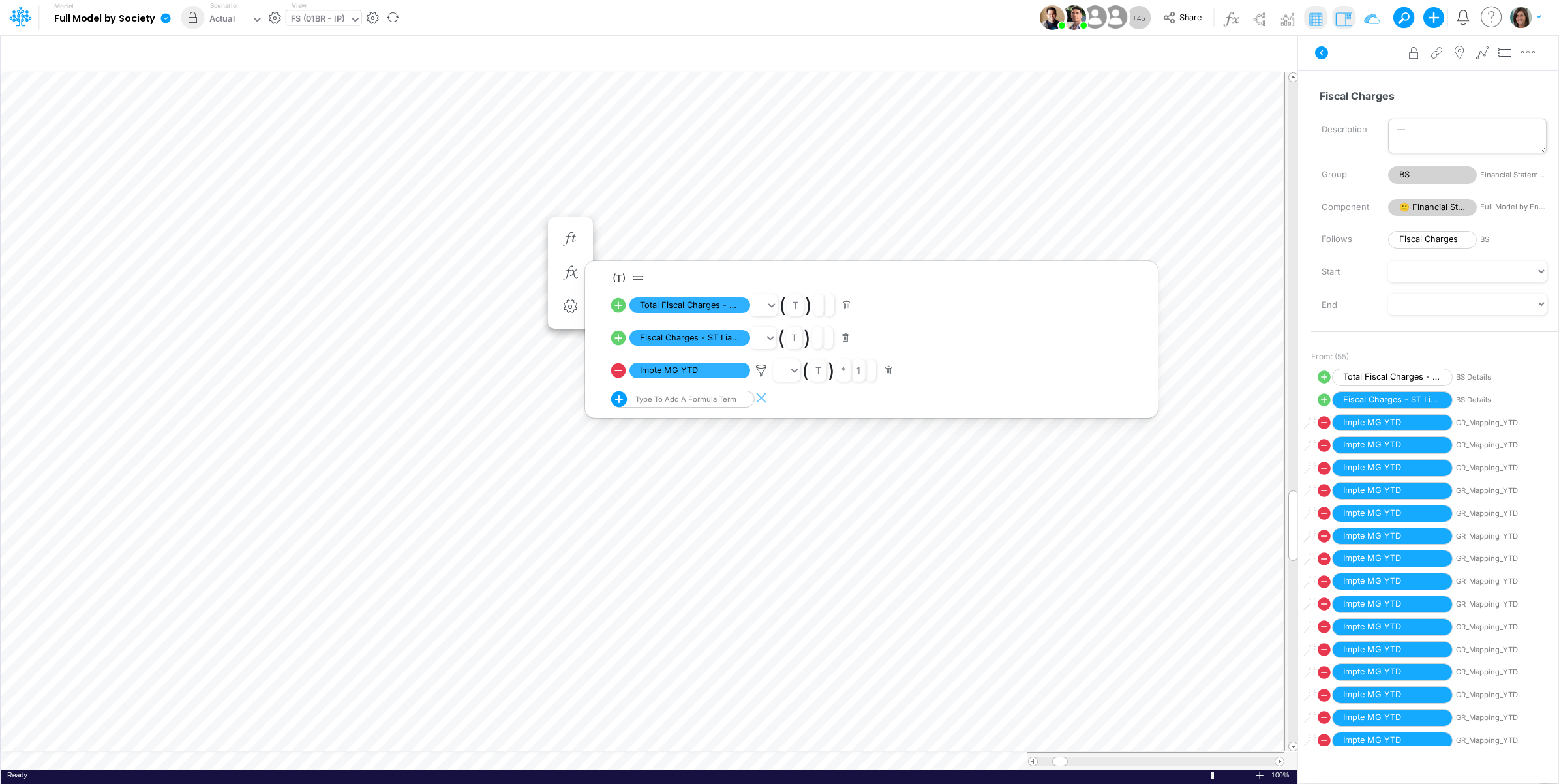
select select "1"
select select "Multiply"
select select "Add"
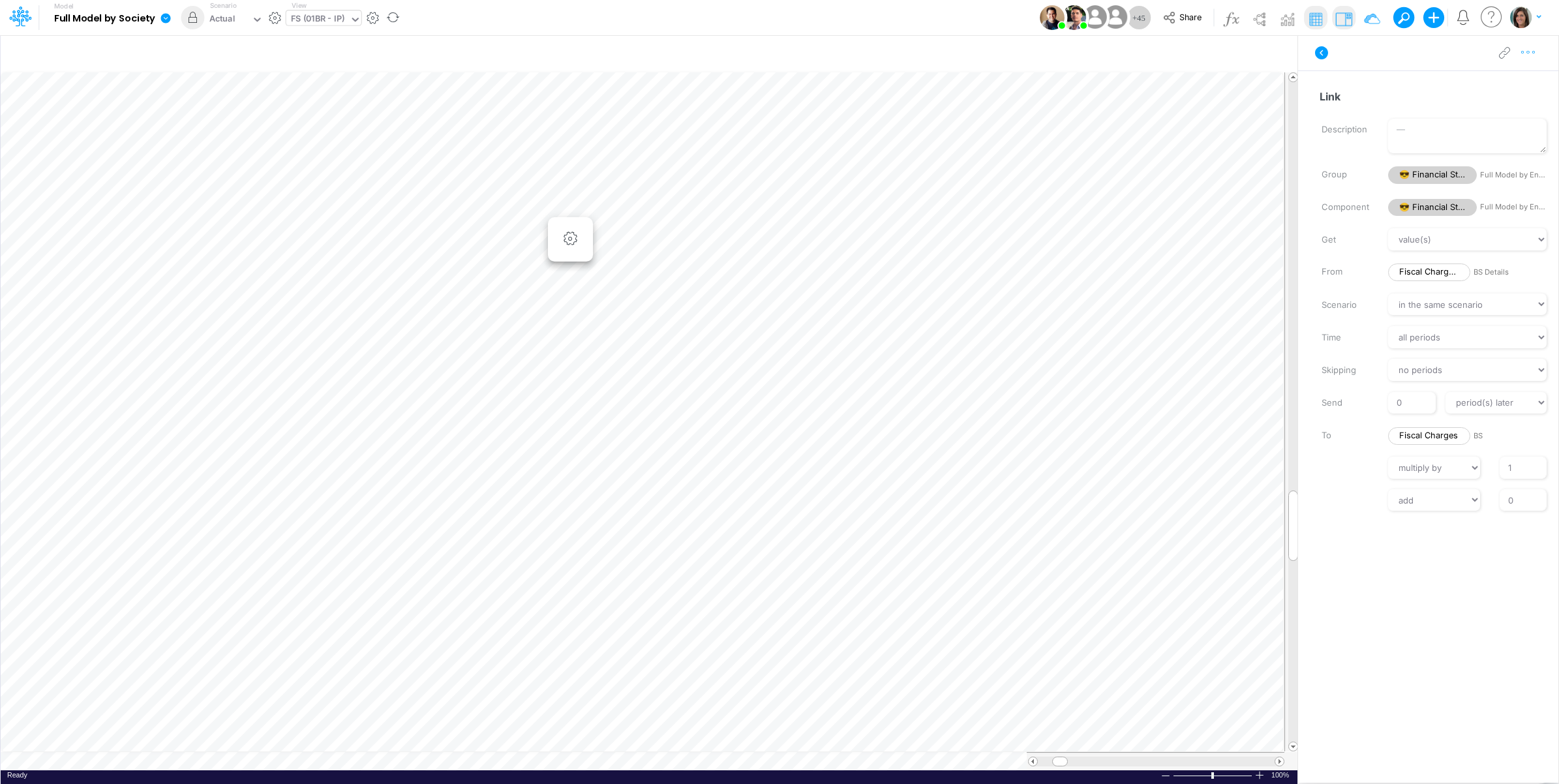
click at [1531, 56] on icon "button" at bounding box center [1528, 52] width 20 height 14
click at [1502, 88] on button "Advanced settings" at bounding box center [1460, 85] width 155 height 22
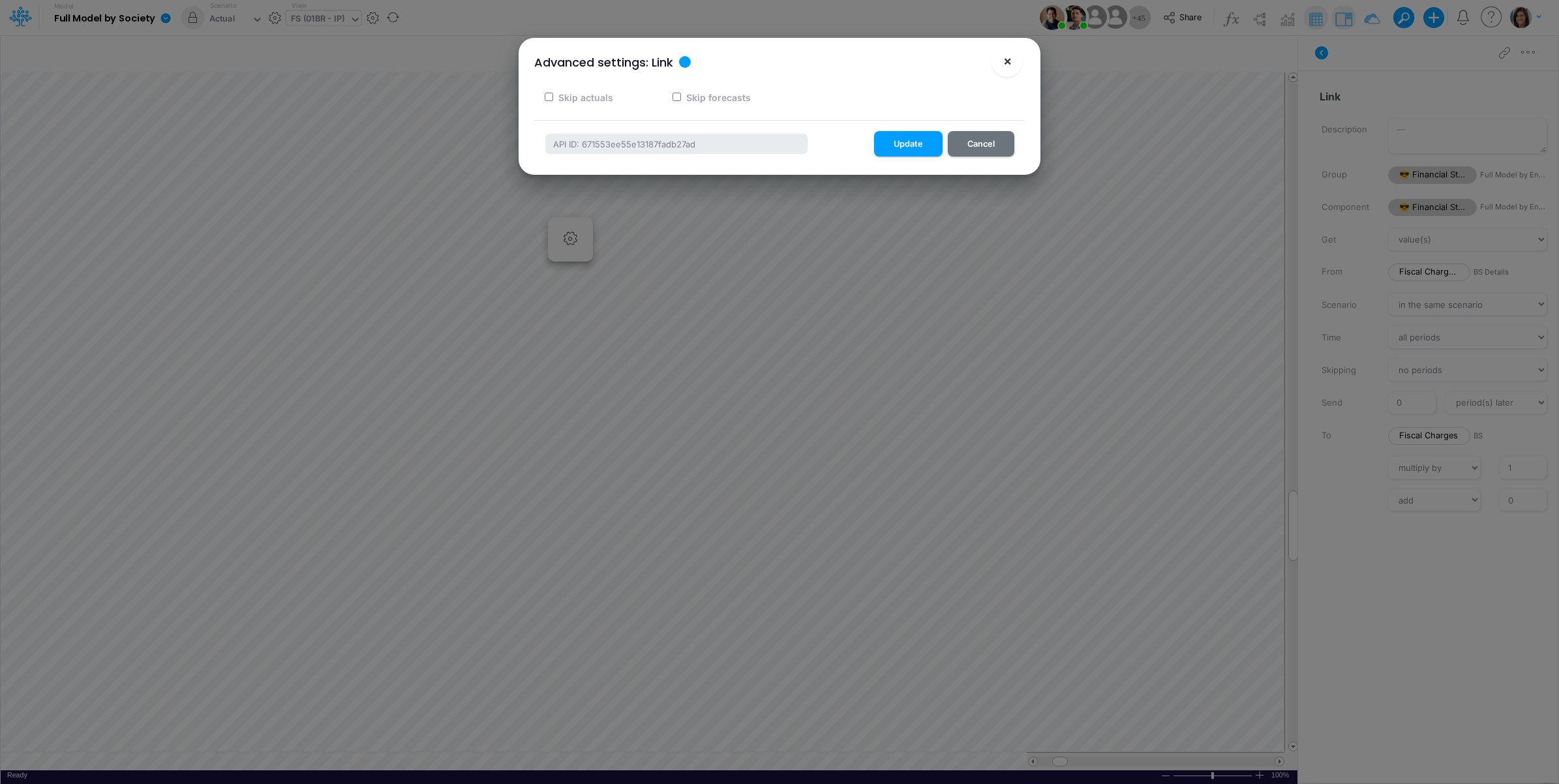
click at [1012, 58] on button "×" at bounding box center [1007, 61] width 31 height 31
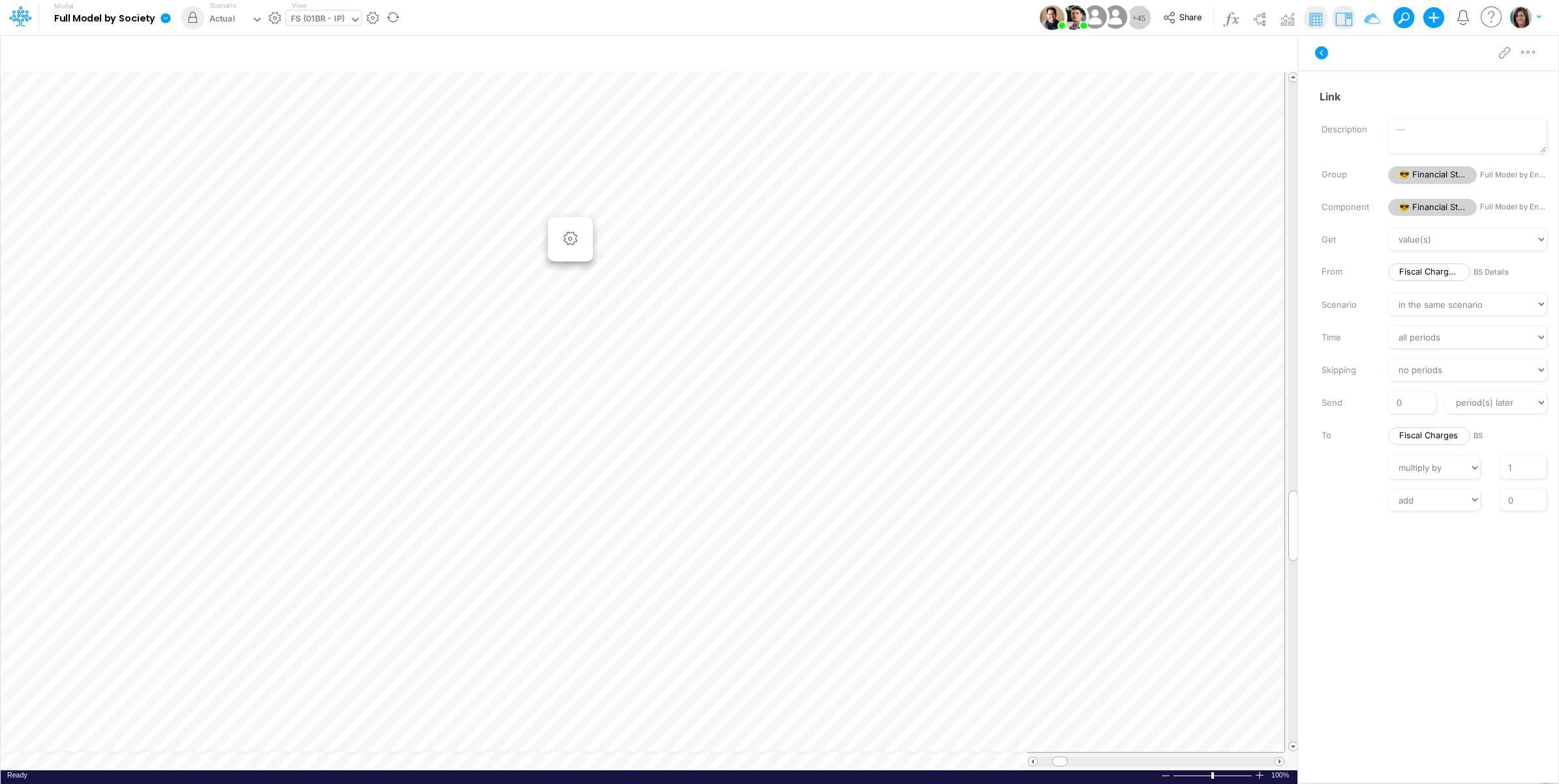
scroll to position [0, 1]
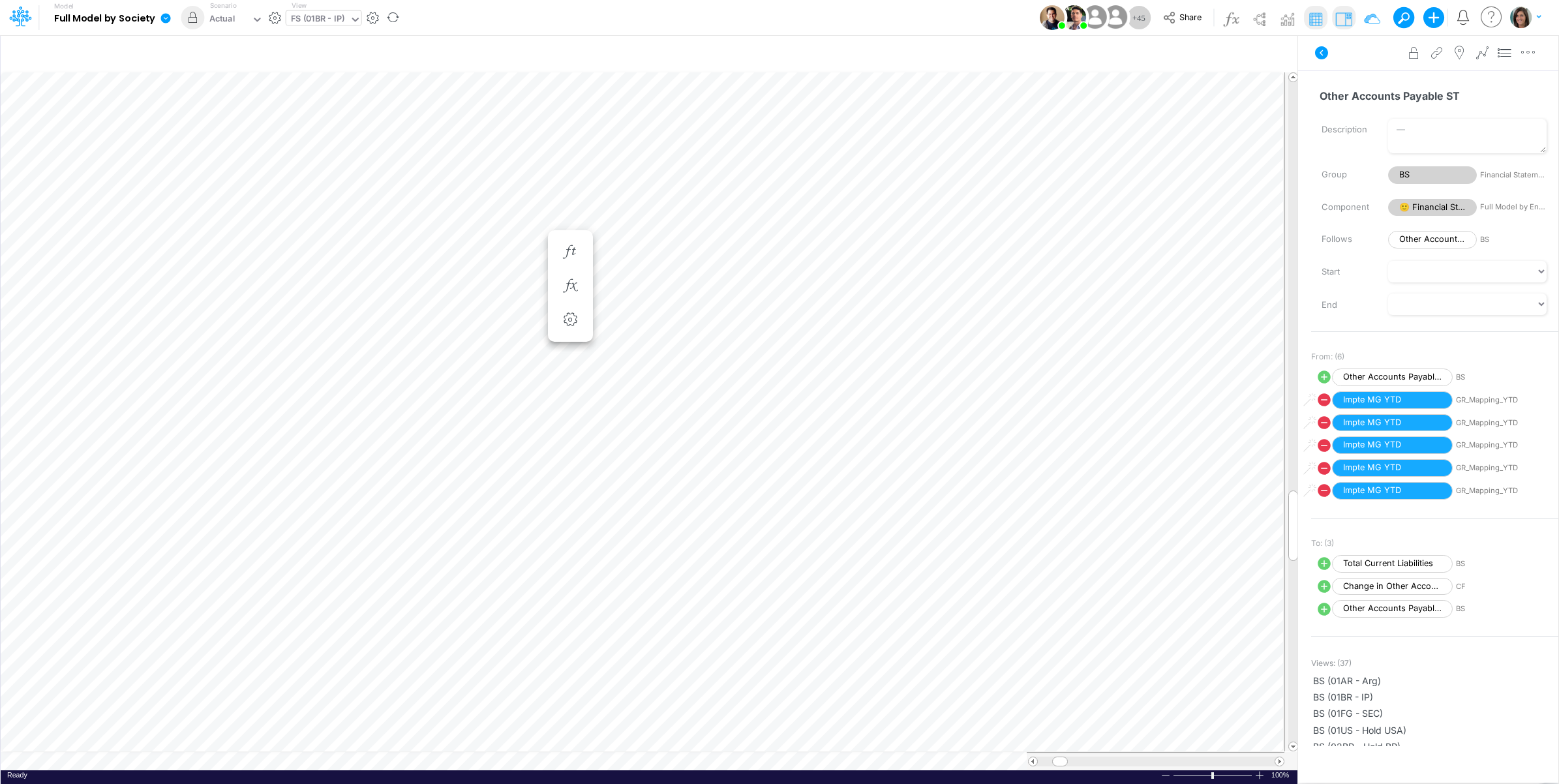
scroll to position [0, 1]
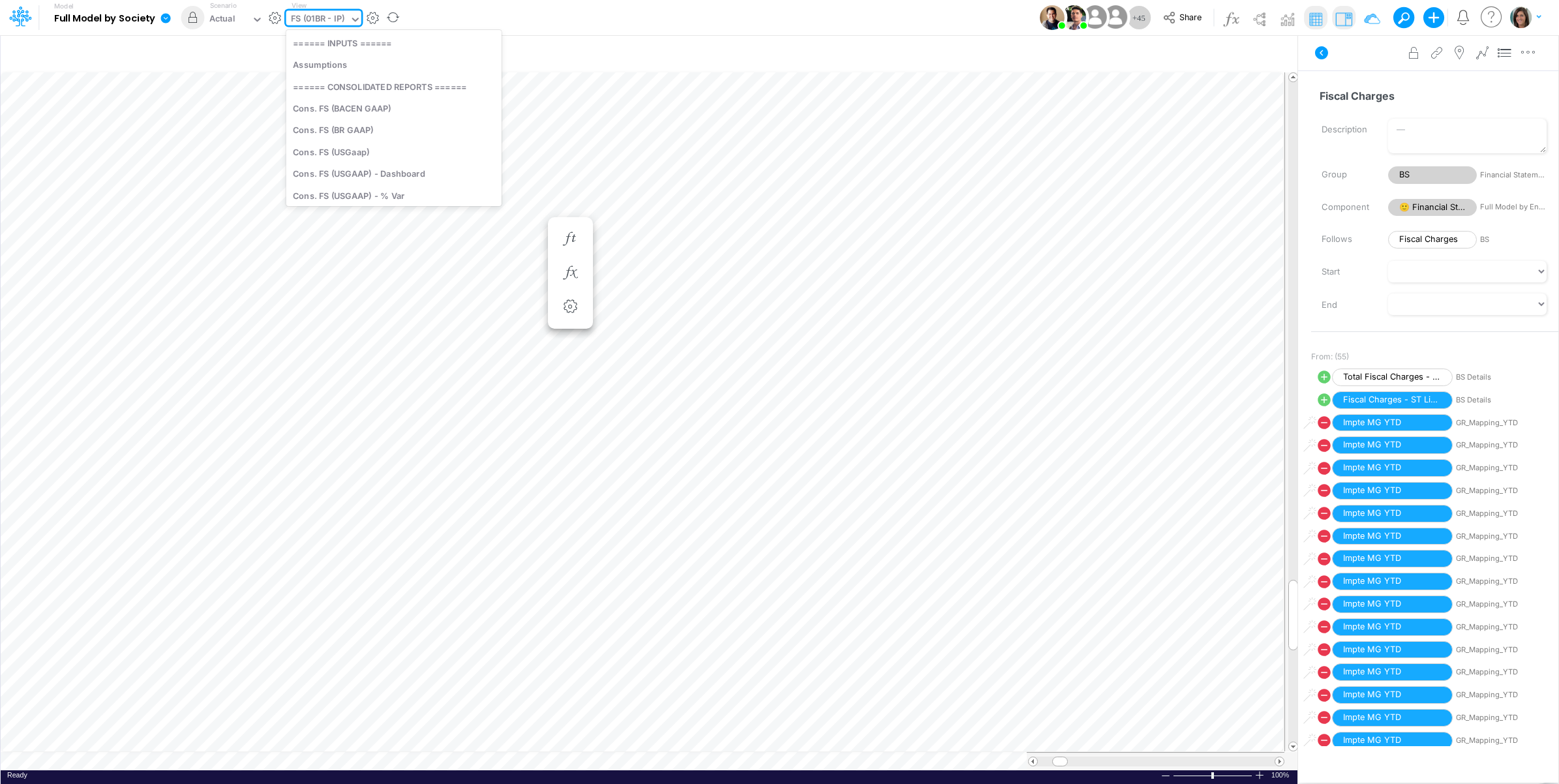
click at [325, 26] on div "FS (01BR - IP)" at bounding box center [318, 20] width 54 height 15
type input "01br"
click at [343, 154] on div "BS (01BR - IP)" at bounding box center [375, 152] width 176 height 22
type input "BS (01BR - IP)"
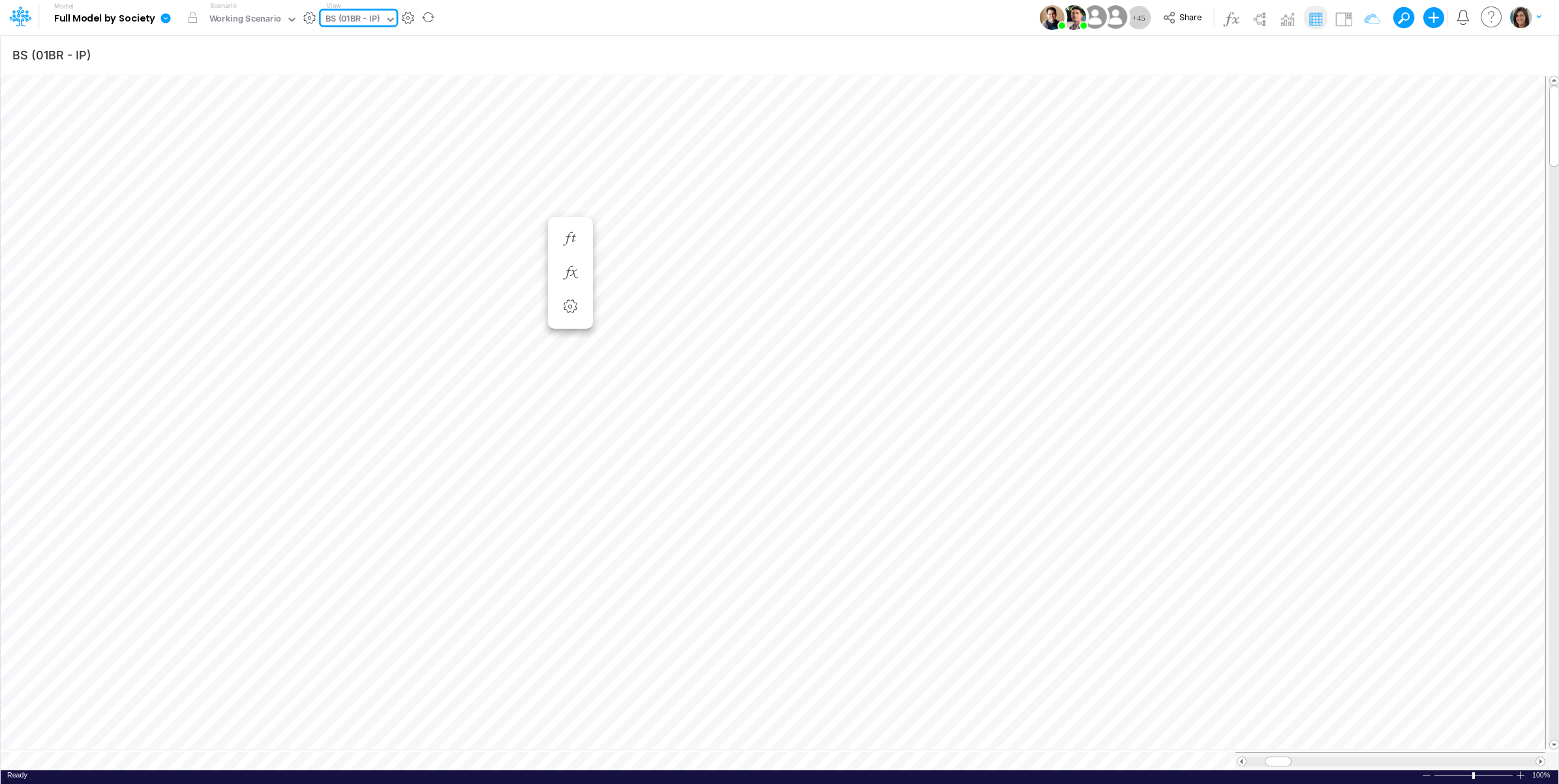
click at [307, 757] on div "Paste Cut Copy AutoFill Ready 100% Sum: null Max: null Min: null Numerical Coun…" at bounding box center [780, 422] width 1558 height 697
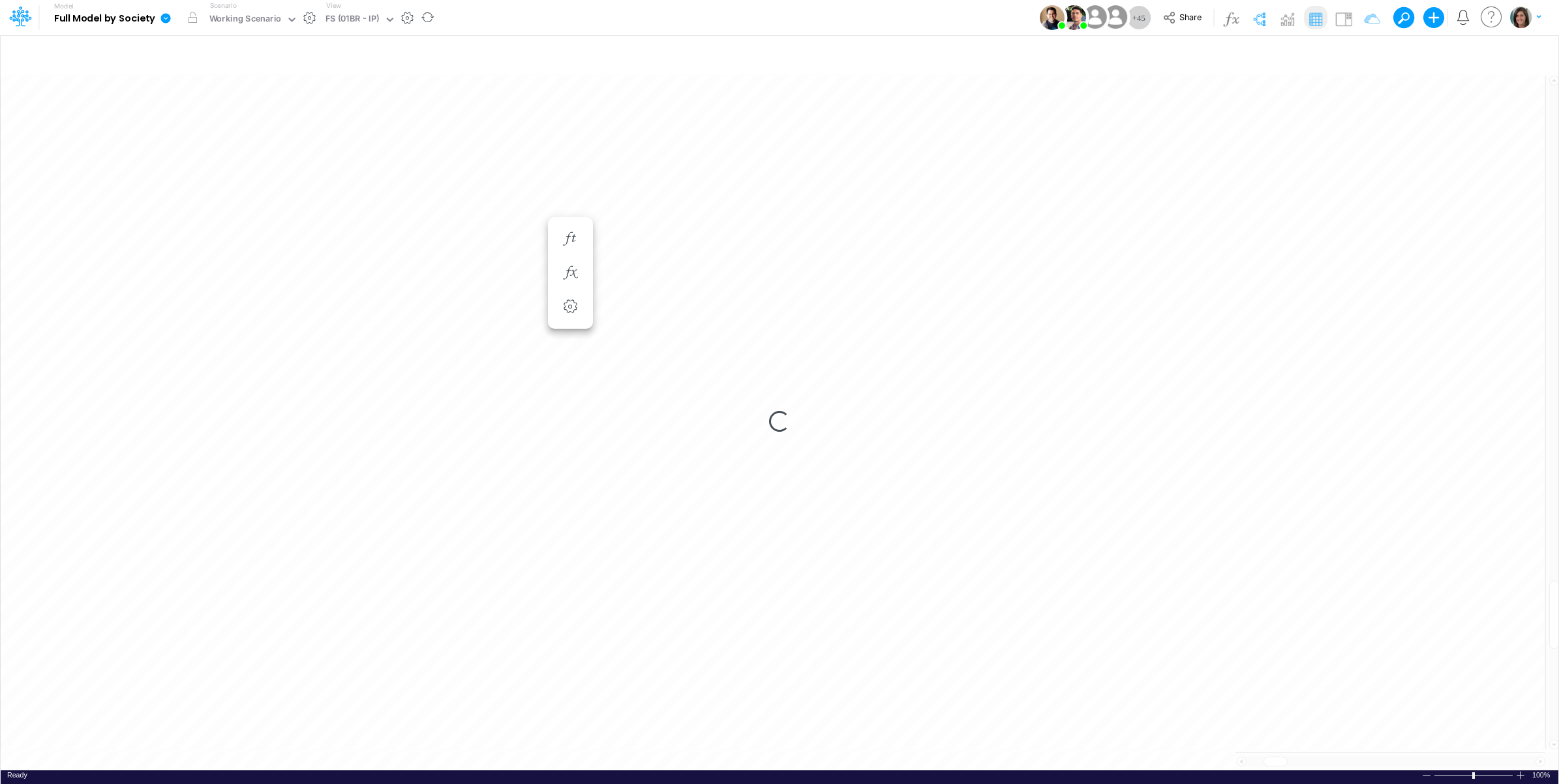
scroll to position [0, 1]
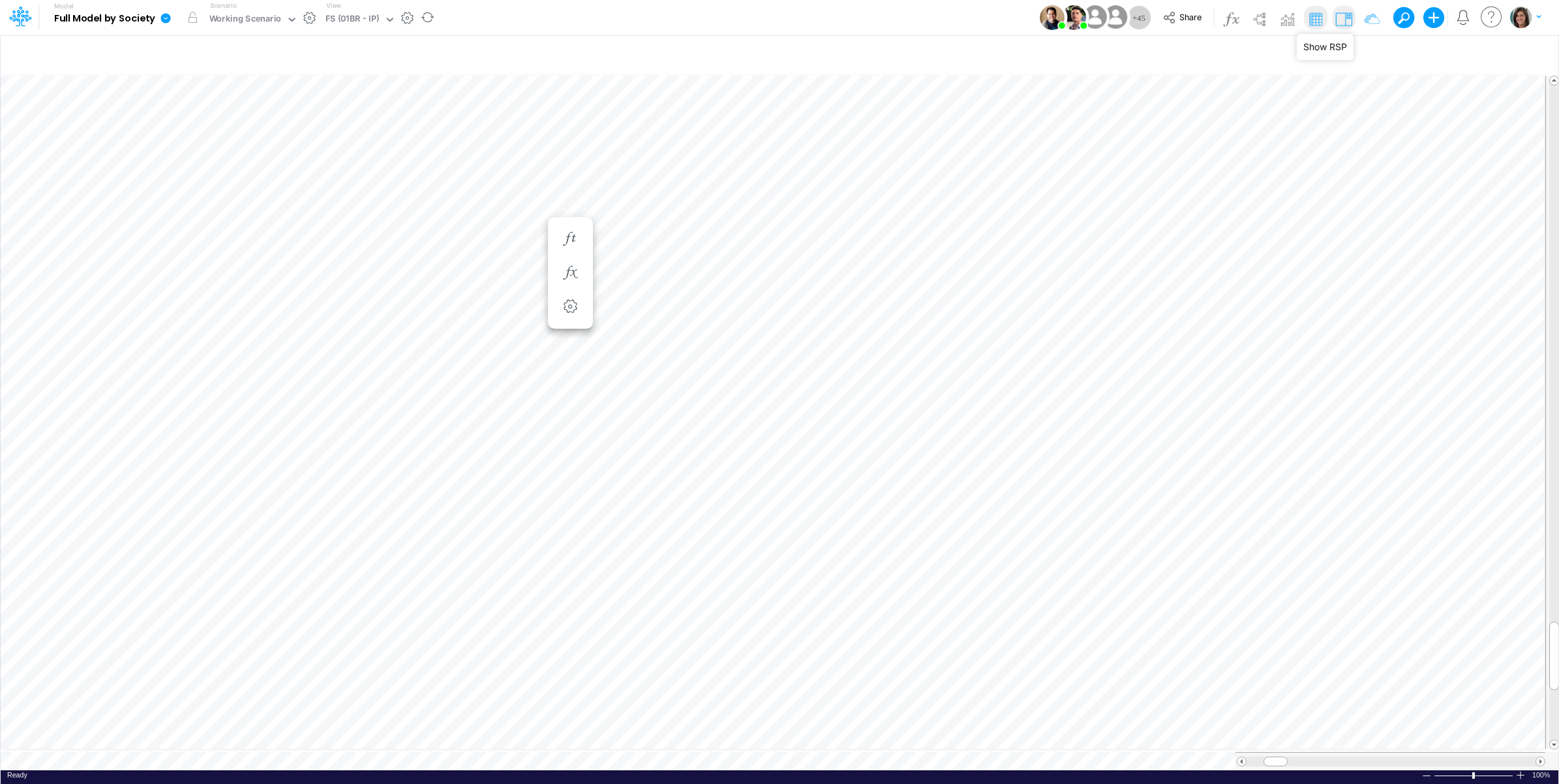
click at [1340, 17] on img at bounding box center [1344, 19] width 21 height 21
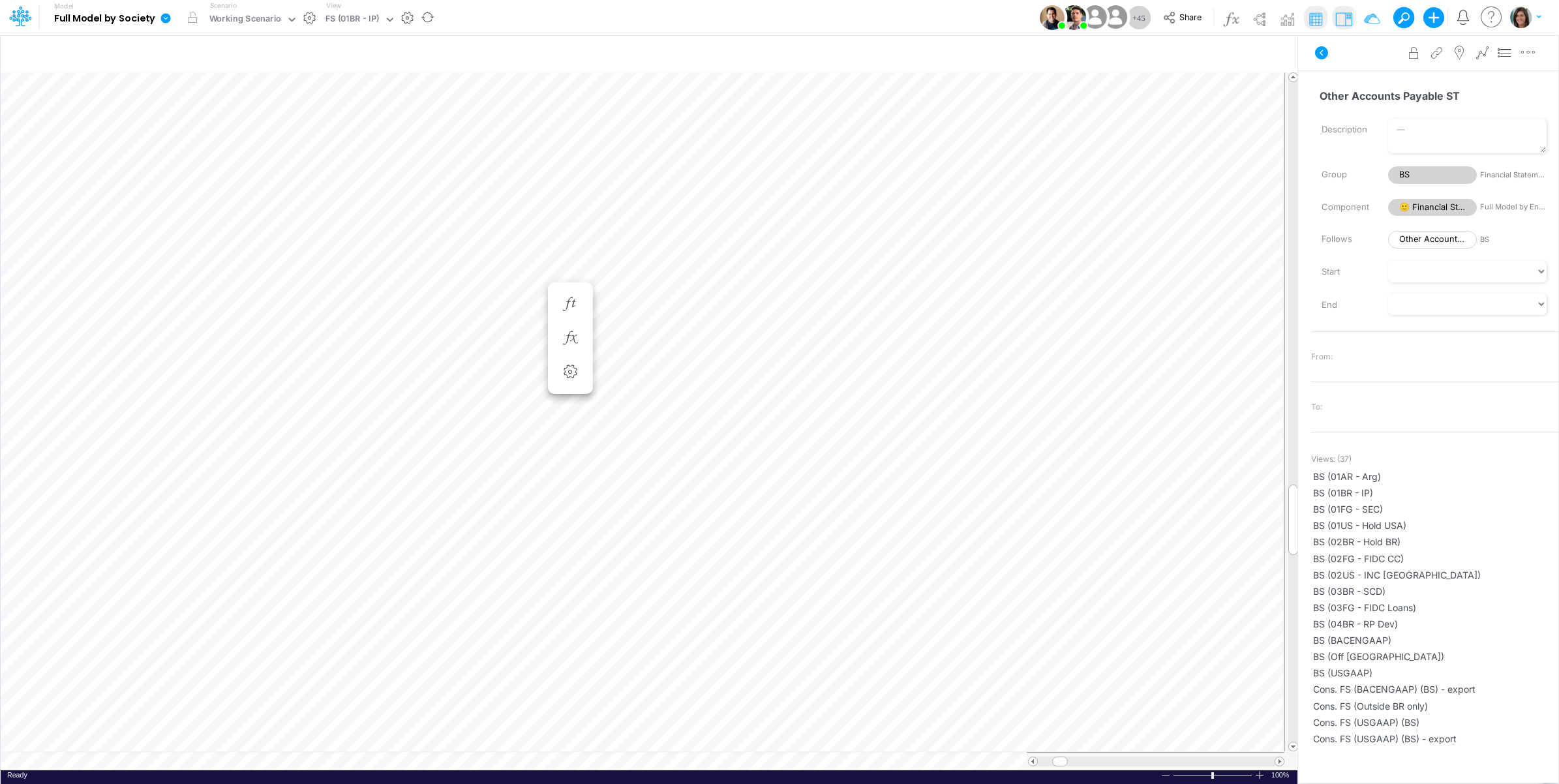
scroll to position [0, 1]
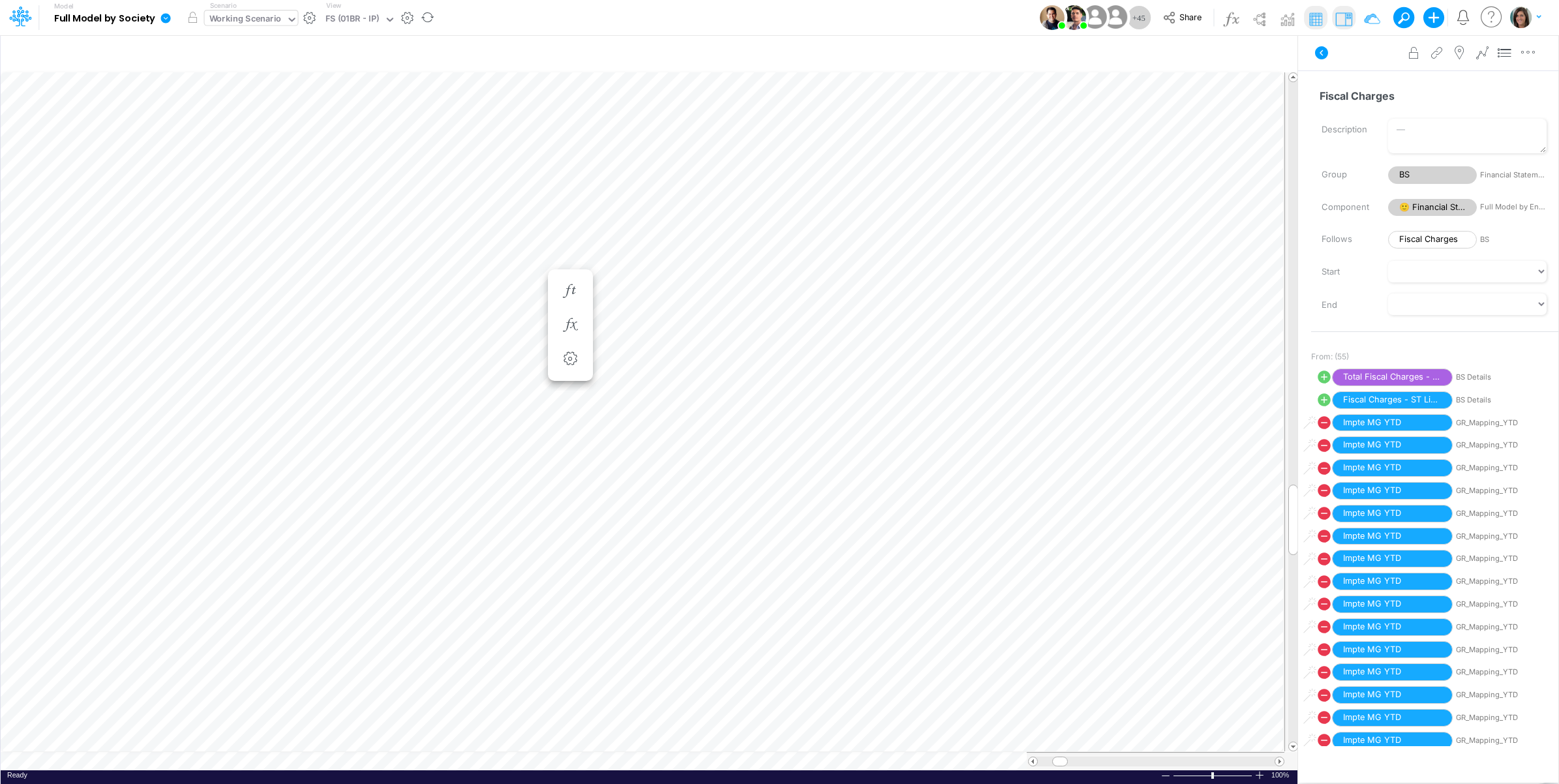
click at [247, 17] on div "Working Scenario" at bounding box center [245, 20] width 72 height 15
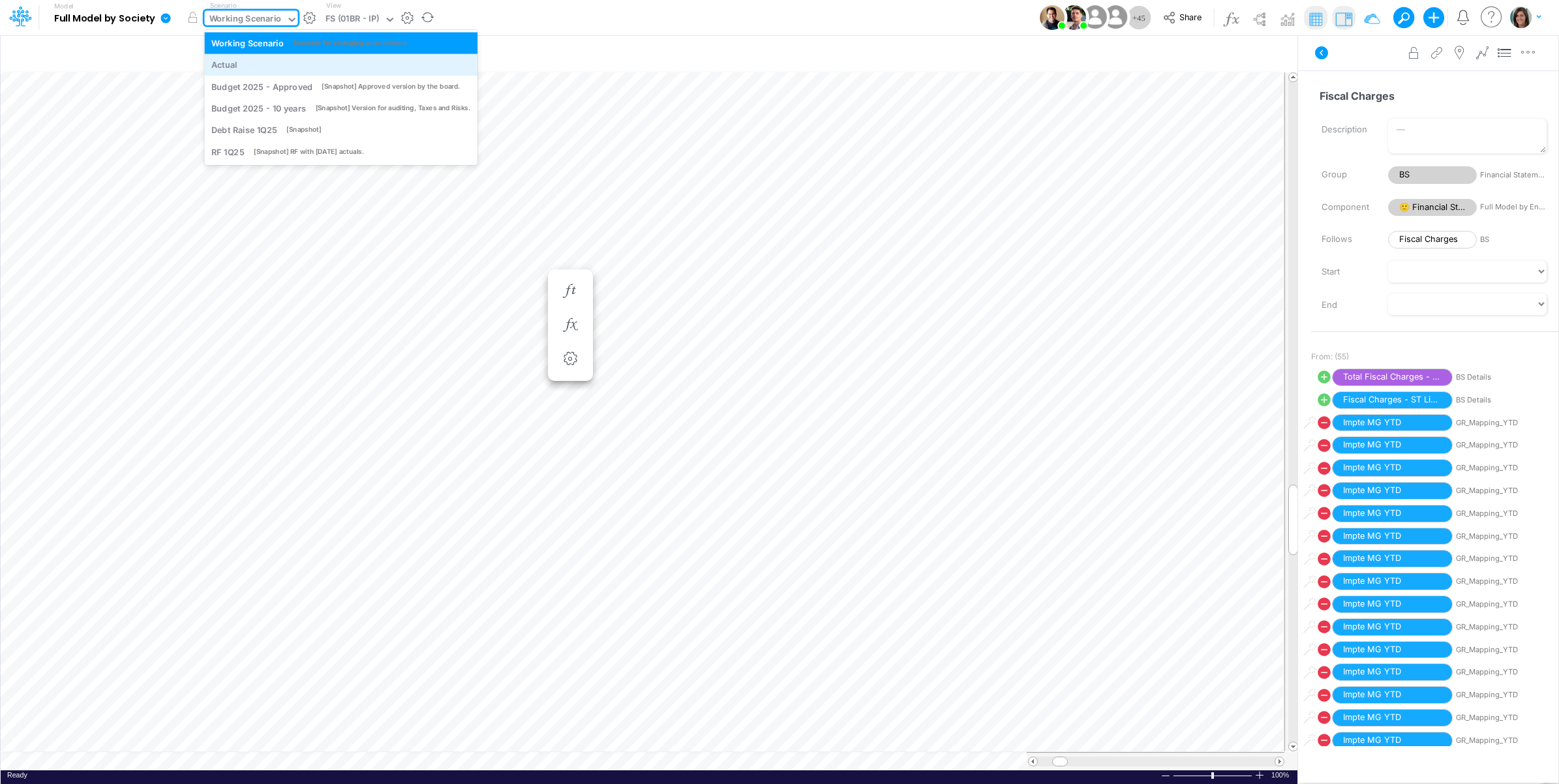
click at [232, 70] on div "Actual" at bounding box center [224, 65] width 26 height 12
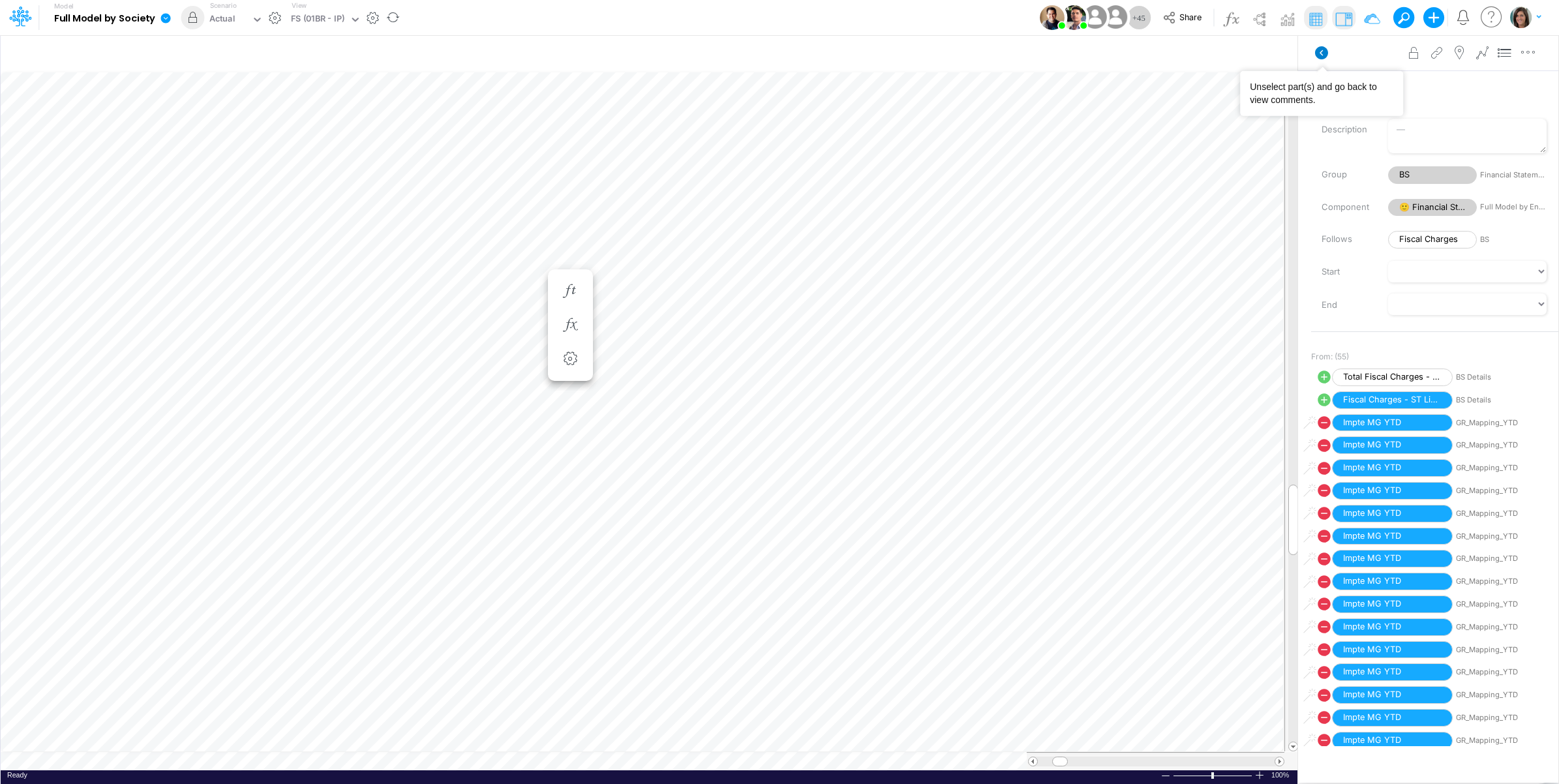
click at [1323, 53] on icon at bounding box center [1321, 52] width 13 height 13
